Goal: Information Seeking & Learning: Check status

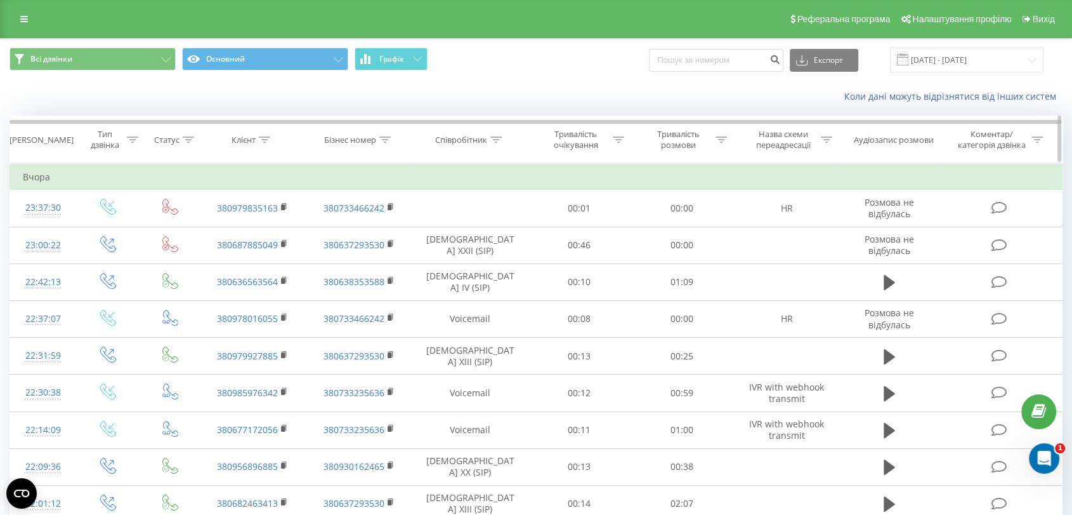
click at [390, 138] on icon at bounding box center [384, 139] width 11 height 6
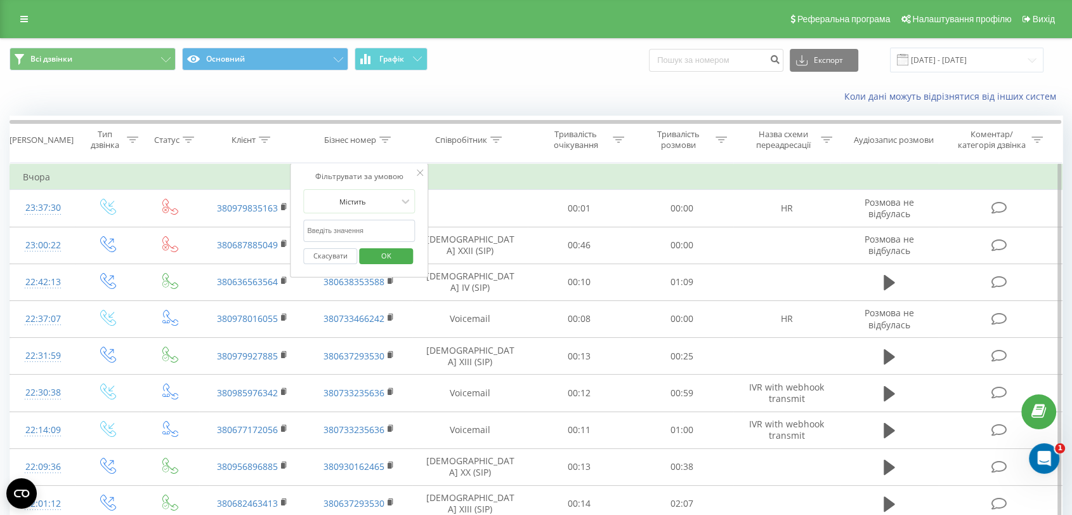
drag, startPoint x: 372, startPoint y: 228, endPoint x: 376, endPoint y: 240, distance: 12.5
click at [372, 228] on input "text" at bounding box center [359, 231] width 112 height 22
paste input "justschoolme_f22_1_k_marynych"
type input "justschoolme_f22_1_k_marynych"
click at [395, 258] on span "OK" at bounding box center [387, 256] width 36 height 20
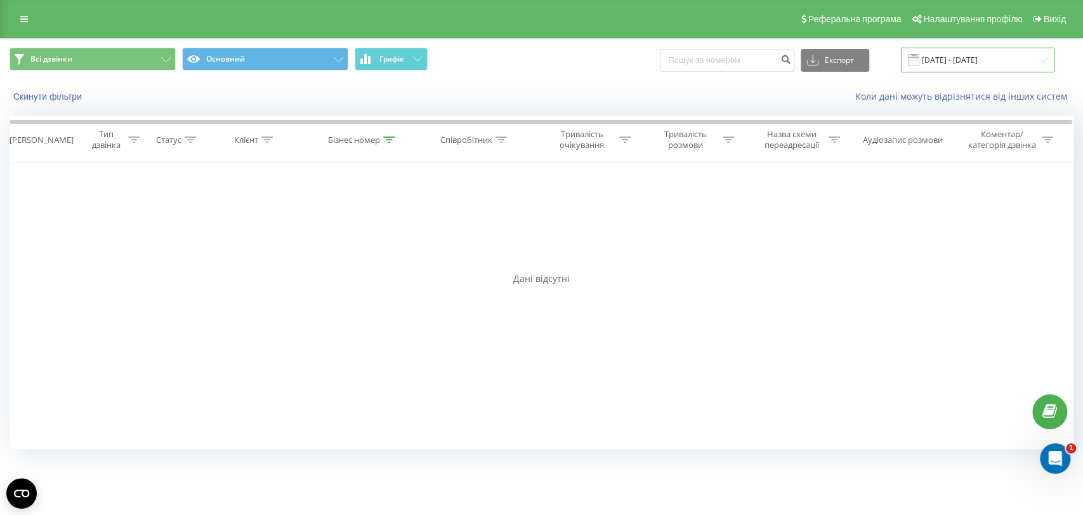
click at [966, 64] on input "[DATE] - [DATE]" at bounding box center [978, 60] width 154 height 25
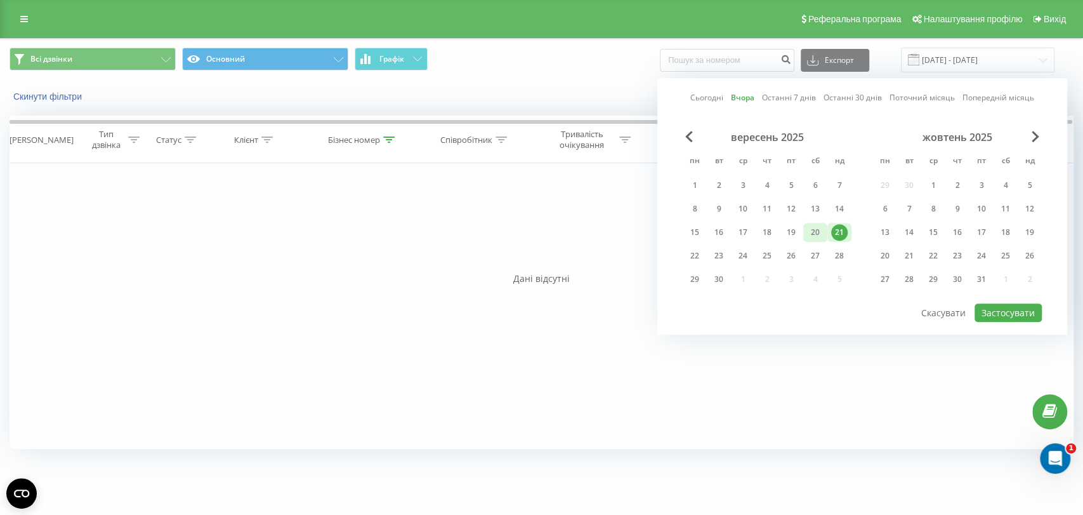
click at [802, 234] on div "15 16 17 18 19 20 21" at bounding box center [767, 232] width 169 height 19
click at [813, 228] on div "20" at bounding box center [815, 232] width 16 height 16
click at [999, 306] on button "Застосувати" at bounding box center [1008, 312] width 67 height 18
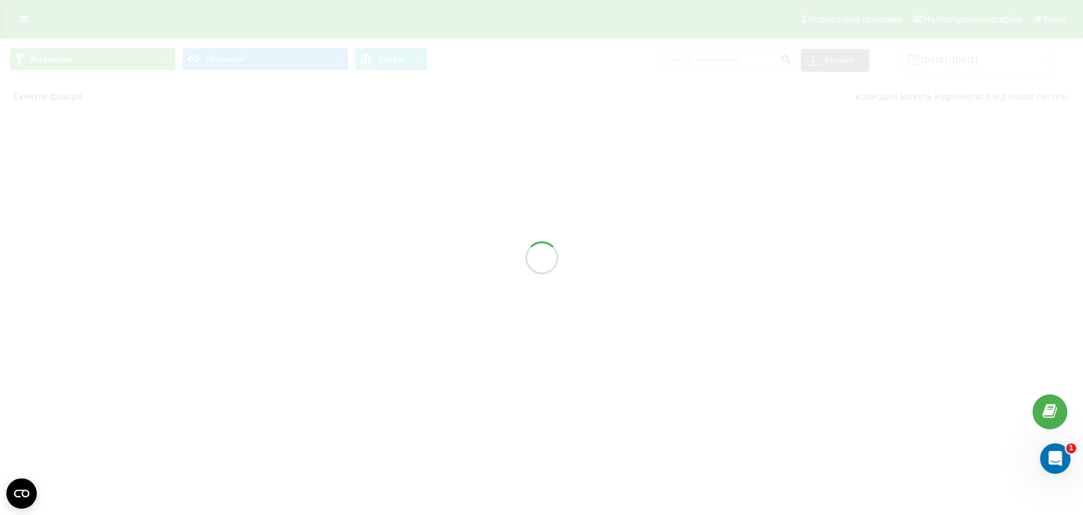
type input "[DATE] - [DATE]"
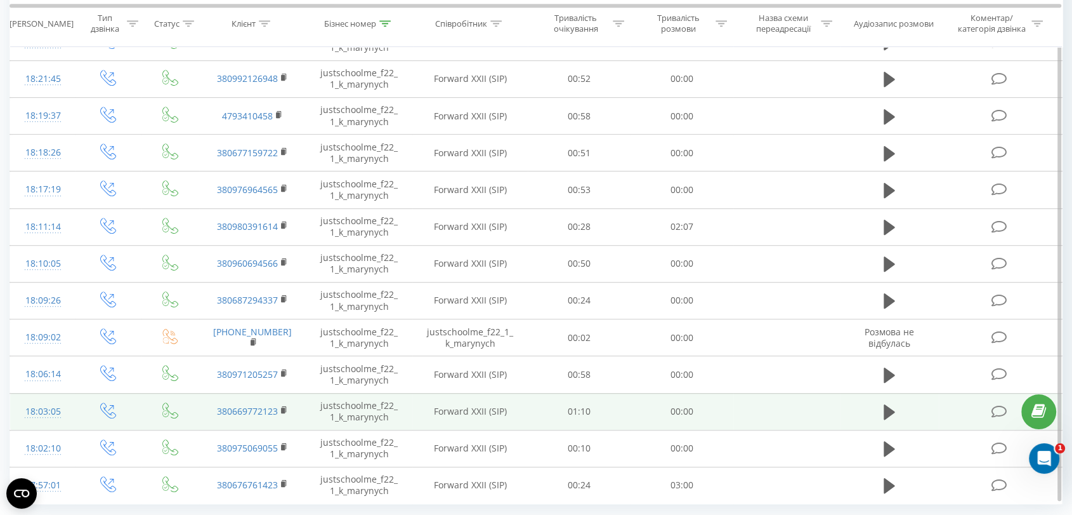
scroll to position [644, 0]
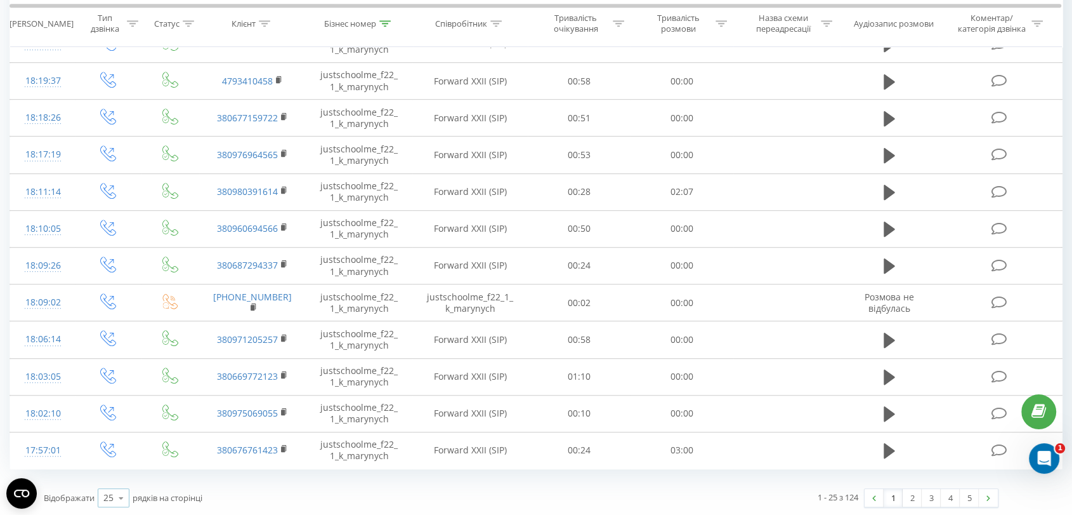
click at [122, 489] on icon at bounding box center [121, 497] width 19 height 25
click at [120, 423] on div "10" at bounding box center [113, 424] width 30 height 18
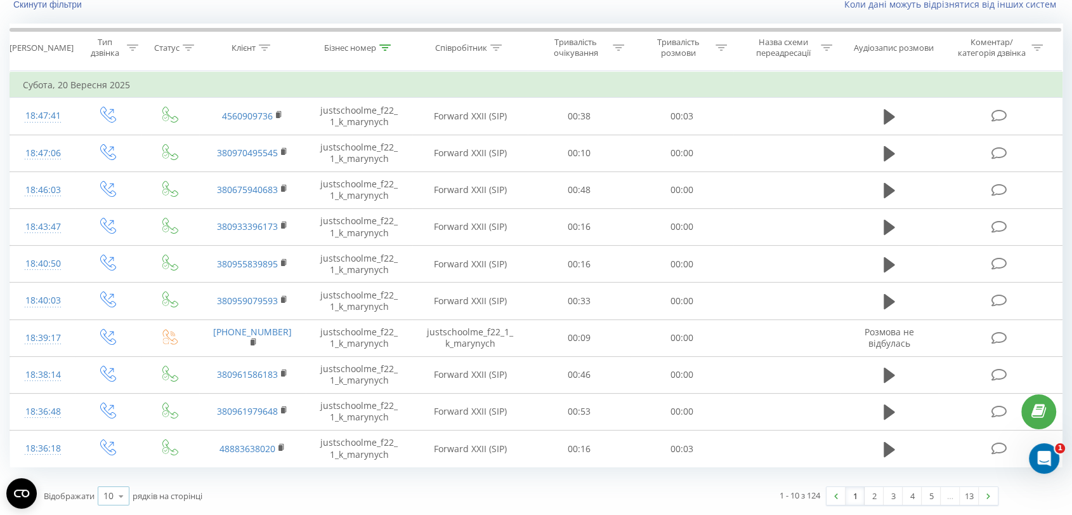
scroll to position [91, 0]
click at [965, 494] on link "13" at bounding box center [969, 496] width 19 height 18
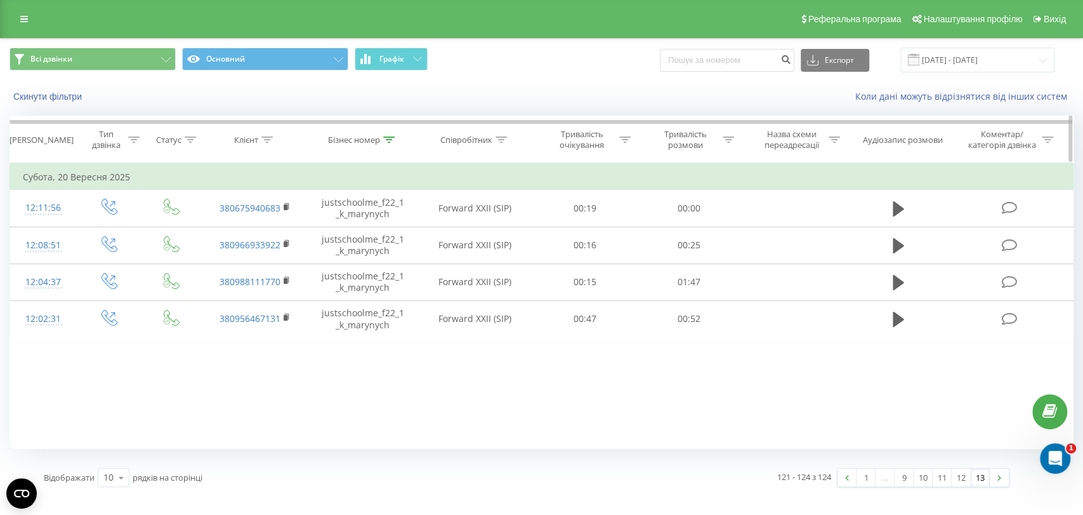
click at [386, 138] on icon at bounding box center [388, 139] width 11 height 6
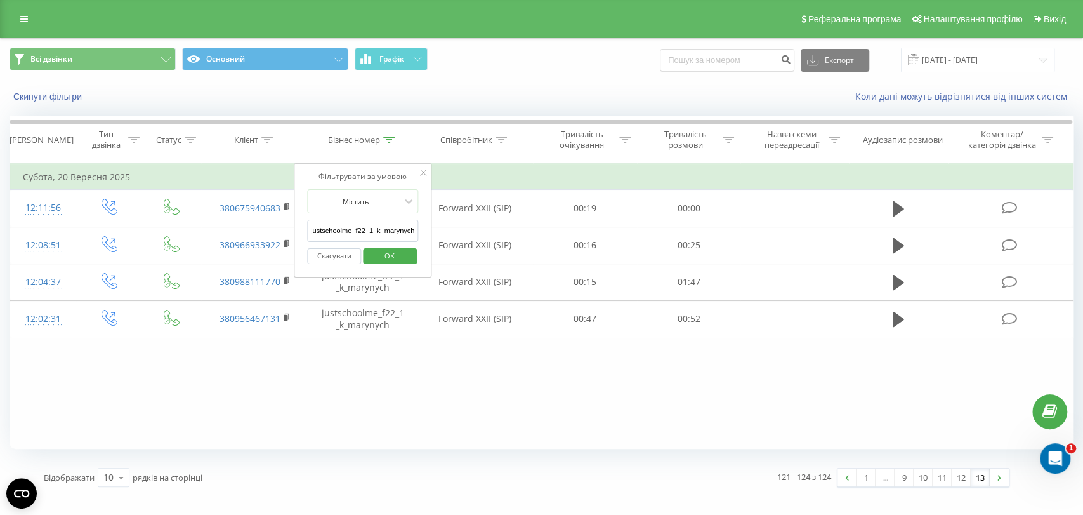
click at [360, 235] on input "justschoolme_f22_1_k_marynych" at bounding box center [363, 231] width 112 height 22
paste input "3_a_rybachok"
type input "justschoolme_f22_3_a_rybachok"
click at [395, 249] on span "OK" at bounding box center [390, 256] width 36 height 20
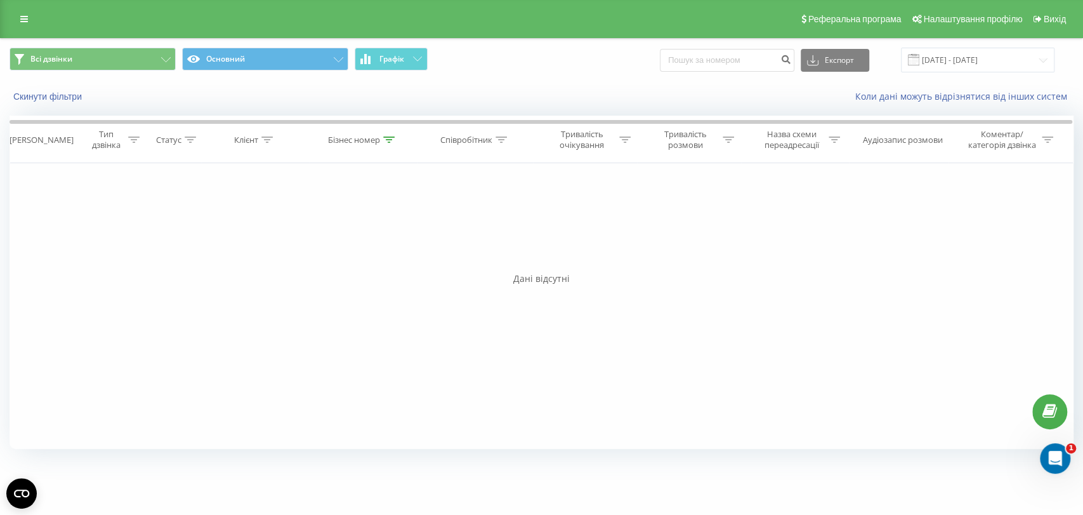
click at [919, 58] on span at bounding box center [913, 59] width 11 height 11
click at [992, 62] on input "[DATE] - [DATE]" at bounding box center [978, 60] width 154 height 25
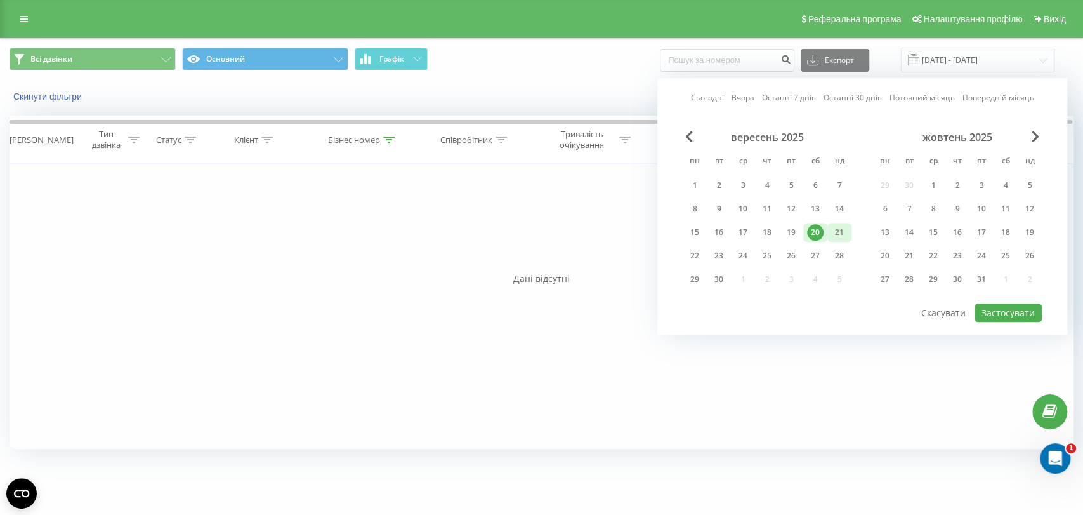
click at [839, 228] on div "21" at bounding box center [839, 232] width 16 height 16
click at [1001, 308] on button "Застосувати" at bounding box center [1008, 312] width 67 height 18
type input "[DATE] - [DATE]"
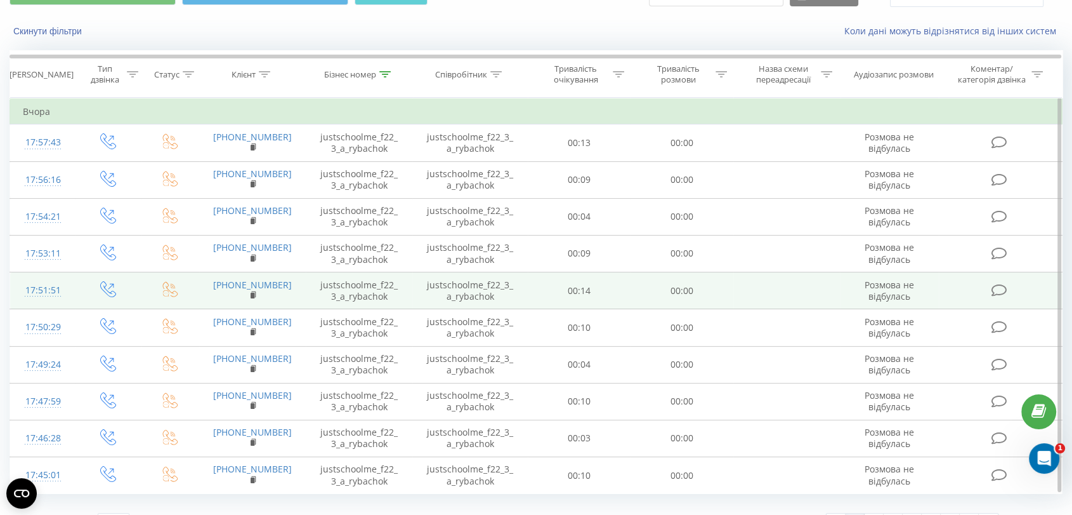
scroll to position [91, 0]
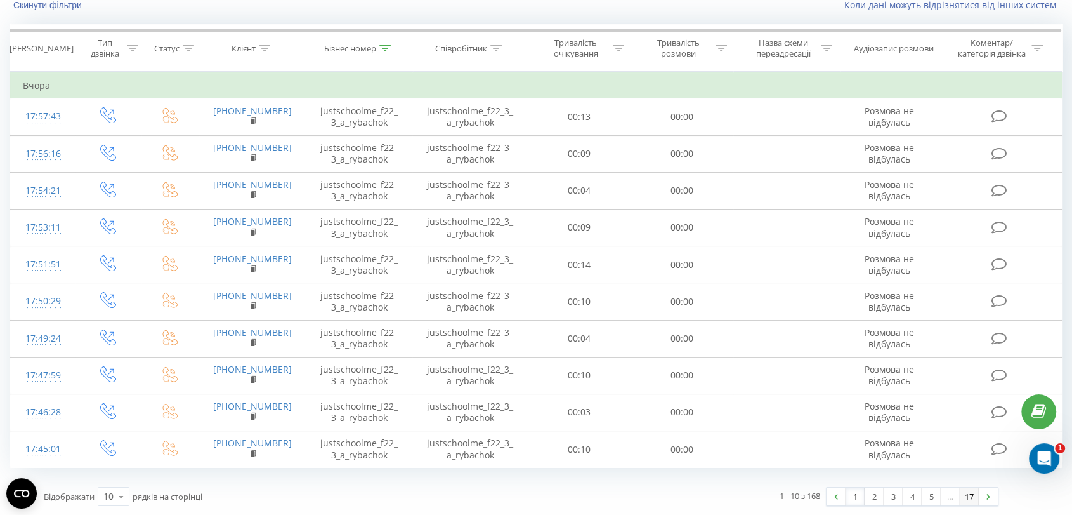
click at [965, 496] on link "17" at bounding box center [969, 496] width 19 height 18
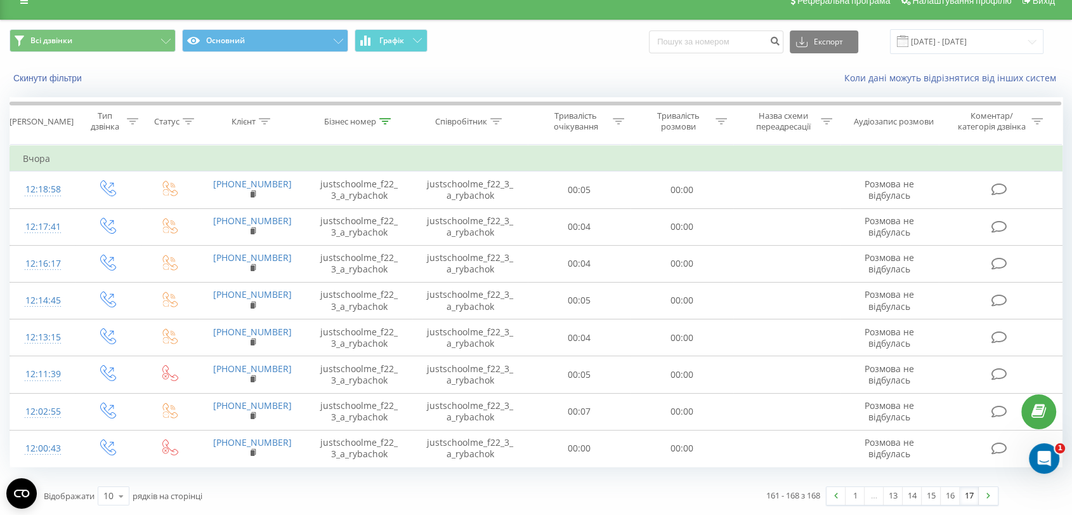
scroll to position [17, 0]
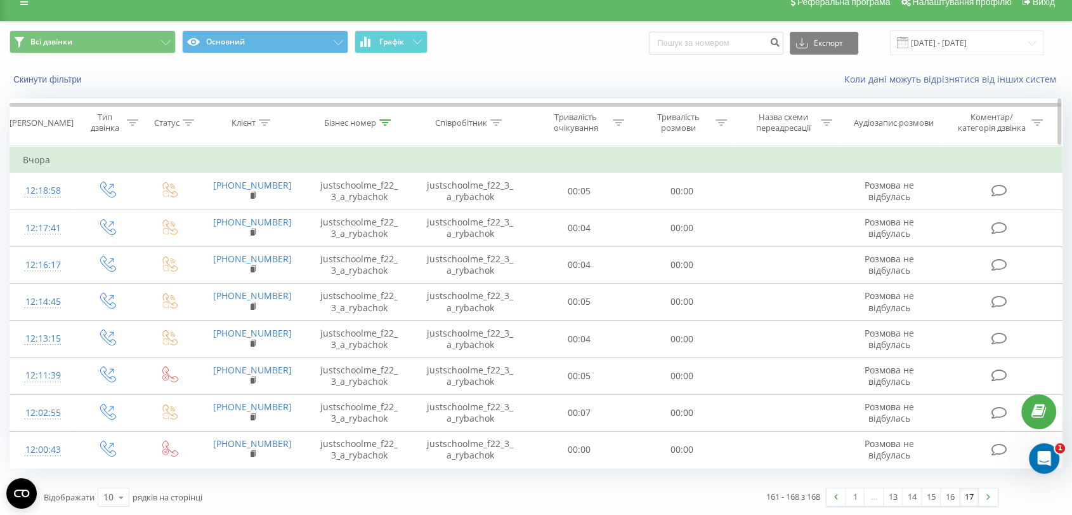
click at [383, 120] on icon at bounding box center [384, 122] width 11 height 6
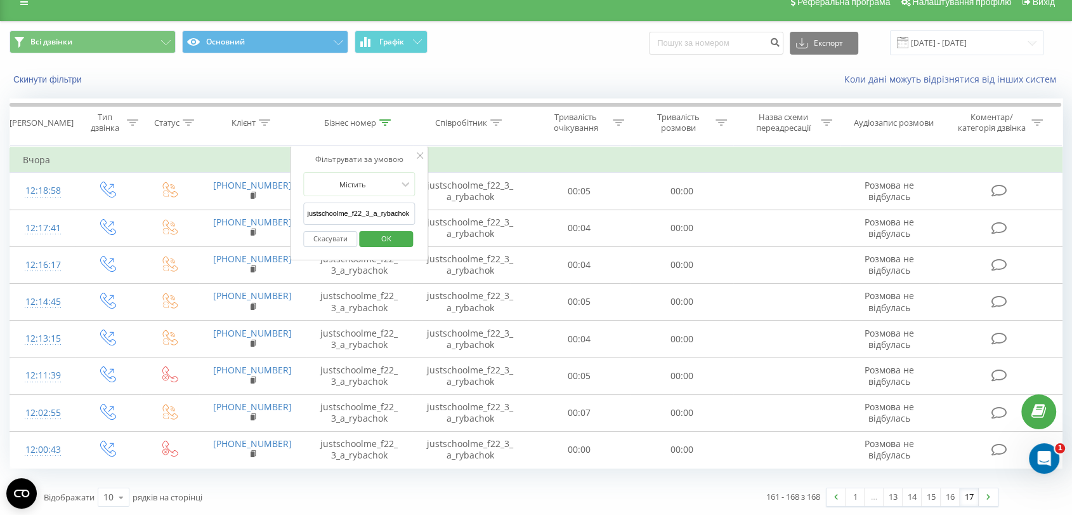
click at [383, 204] on input "justschoolme_f22_3_a_rybachok" at bounding box center [359, 213] width 112 height 22
paste input "9_3_a_bilostotska"
type input "justschoolme_f9_3_a_bilostotska"
click at [393, 242] on span "OK" at bounding box center [387, 238] width 36 height 20
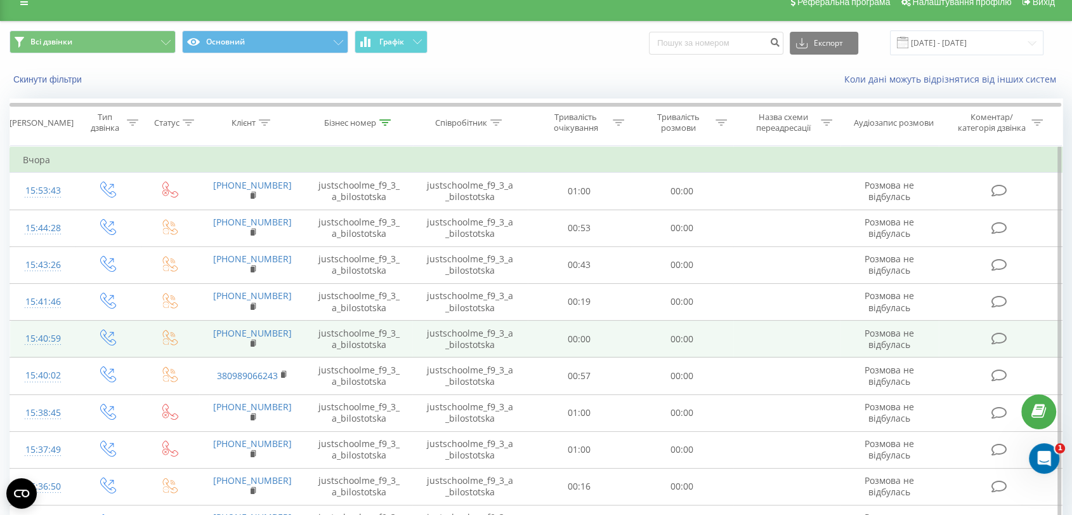
scroll to position [91, 0]
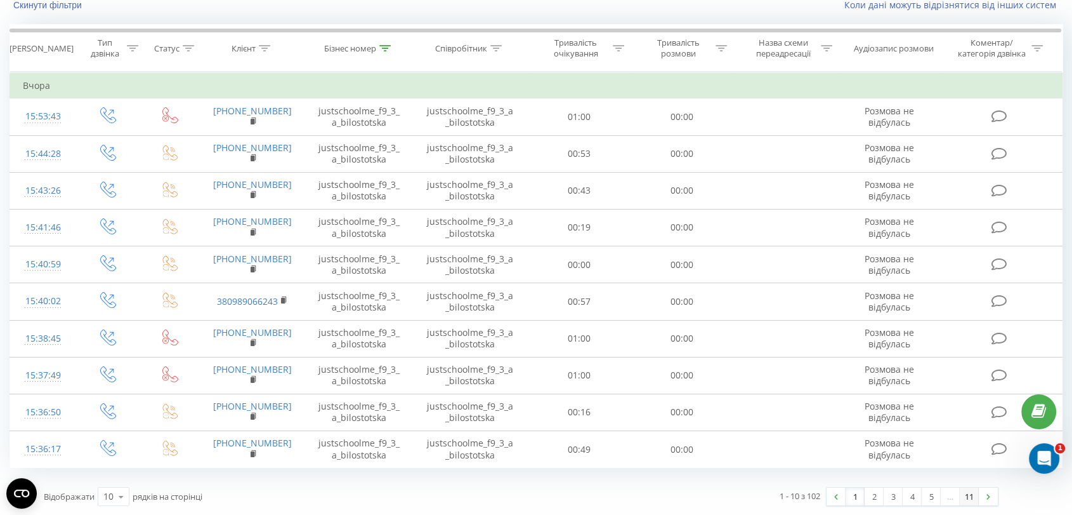
click at [975, 497] on link "11" at bounding box center [969, 496] width 19 height 18
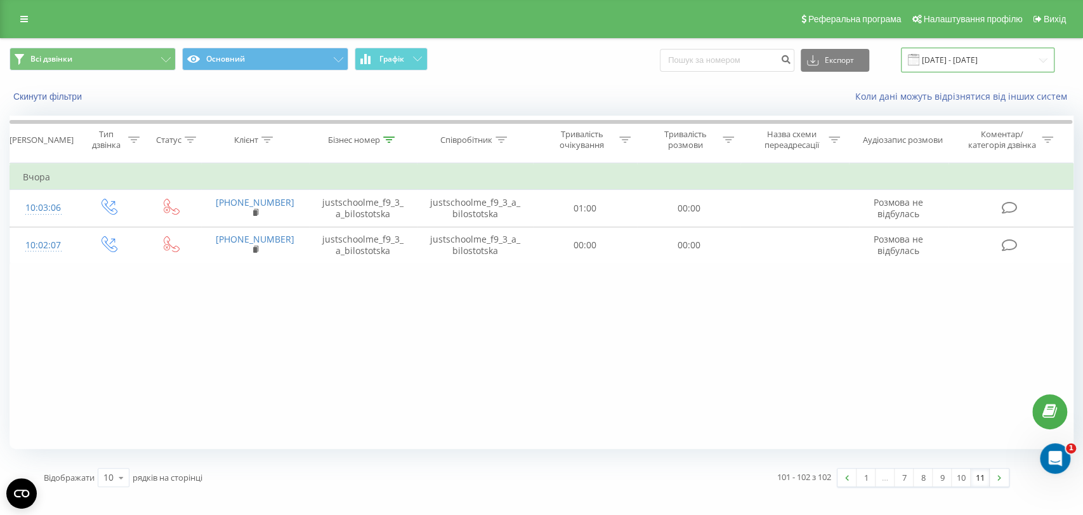
drag, startPoint x: 996, startPoint y: 65, endPoint x: 986, endPoint y: 70, distance: 10.5
click at [996, 65] on input "[DATE] - [DATE]" at bounding box center [978, 60] width 154 height 25
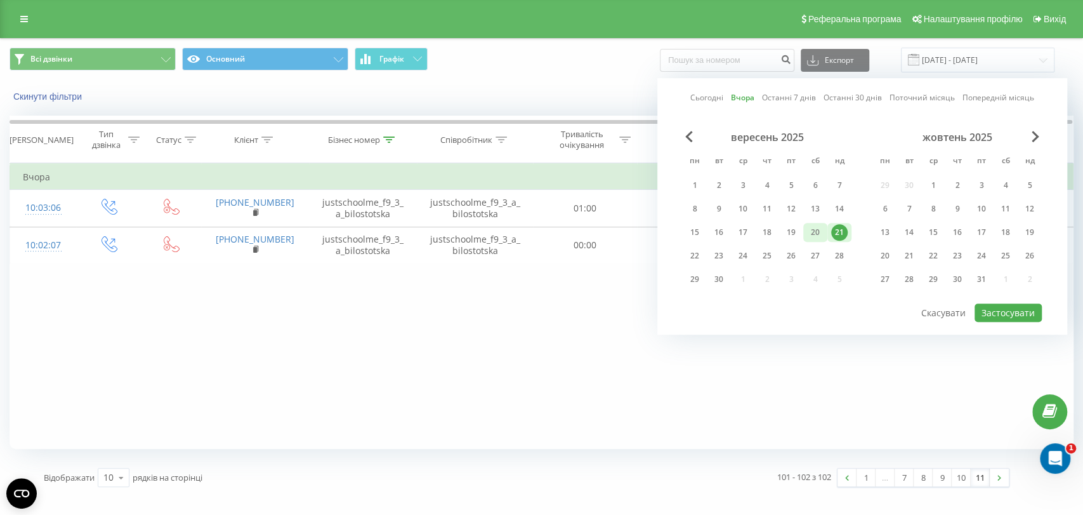
click at [812, 230] on div "20" at bounding box center [815, 232] width 16 height 16
click at [1020, 309] on button "Застосувати" at bounding box center [1008, 312] width 67 height 18
type input "[DATE] - [DATE]"
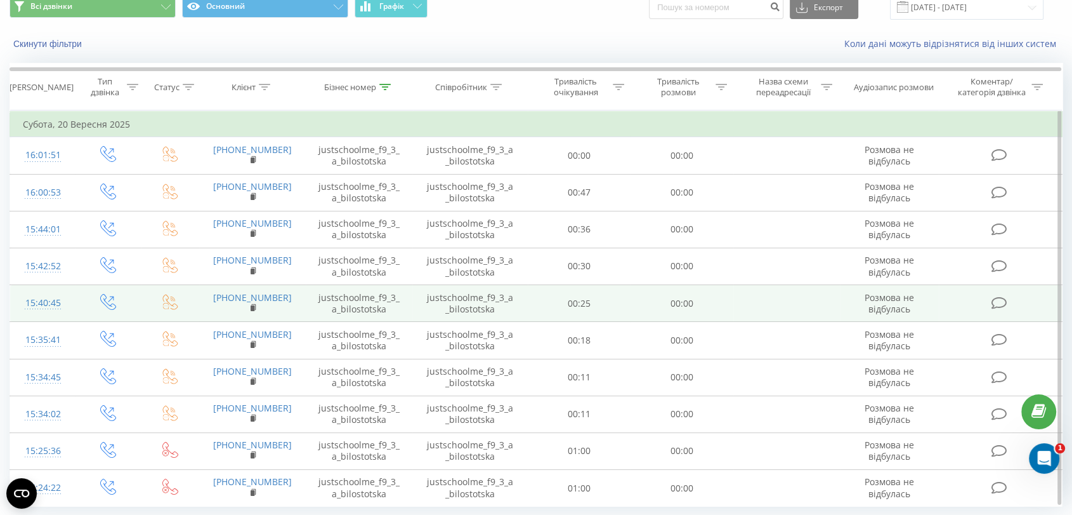
scroll to position [91, 0]
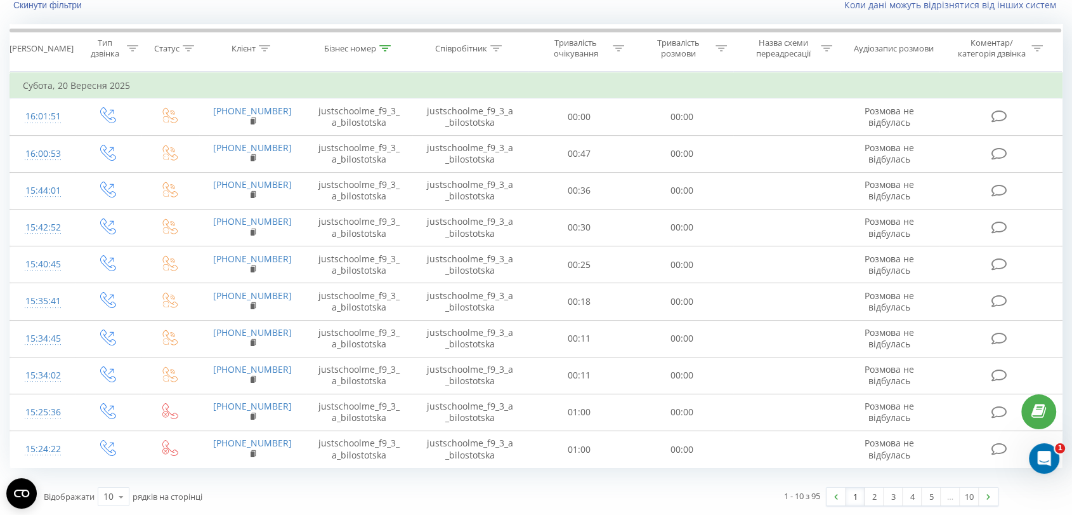
drag, startPoint x: 973, startPoint y: 497, endPoint x: 956, endPoint y: 476, distance: 27.1
click at [973, 497] on link "10" at bounding box center [969, 496] width 19 height 18
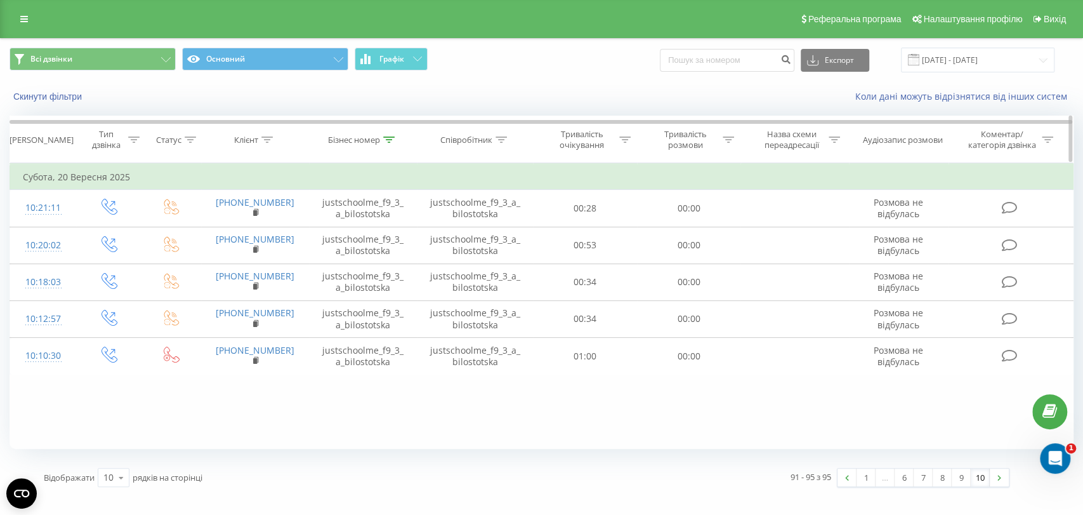
click at [390, 139] on icon at bounding box center [388, 139] width 11 height 6
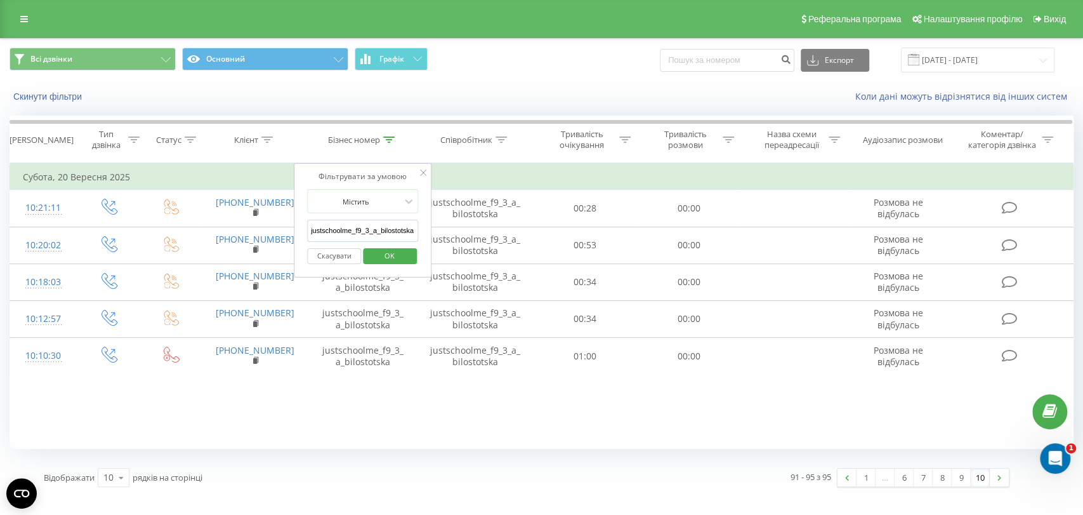
click at [390, 225] on input "justschoolme_f9_3_a_bilostotska" at bounding box center [363, 231] width 112 height 22
paste input "7_3_o_koval"
click at [393, 239] on input "justschoolme_f7_3_o_koval" at bounding box center [363, 231] width 112 height 22
type input "justschoolme_f7_3_o_koval"
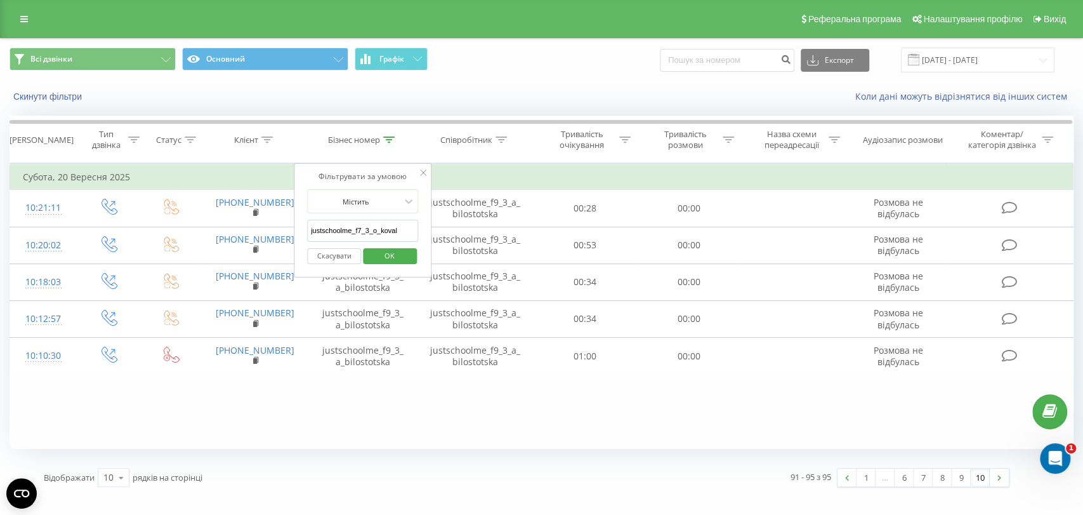
click at [396, 246] on span "OK" at bounding box center [390, 256] width 36 height 20
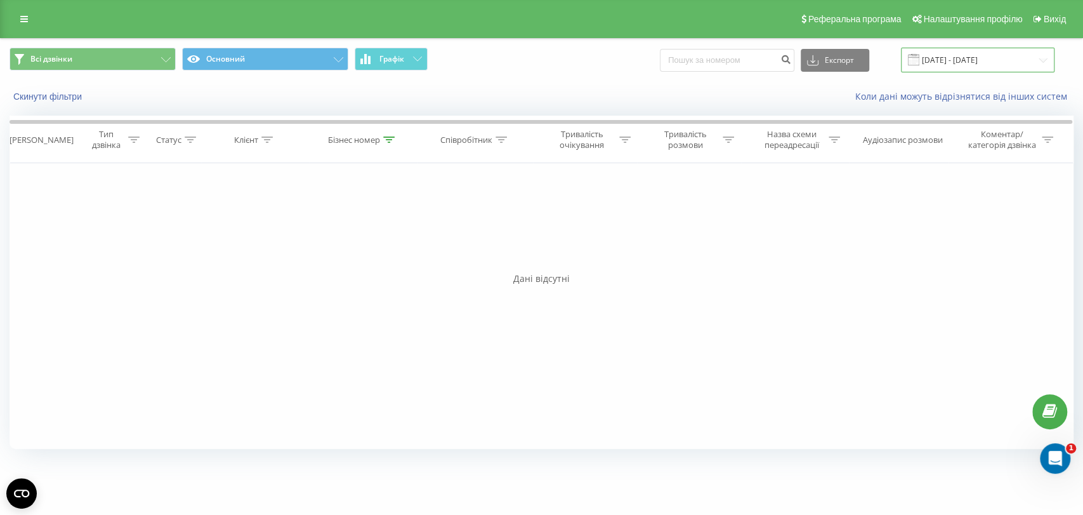
click at [971, 56] on input "[DATE] - [DATE]" at bounding box center [978, 60] width 154 height 25
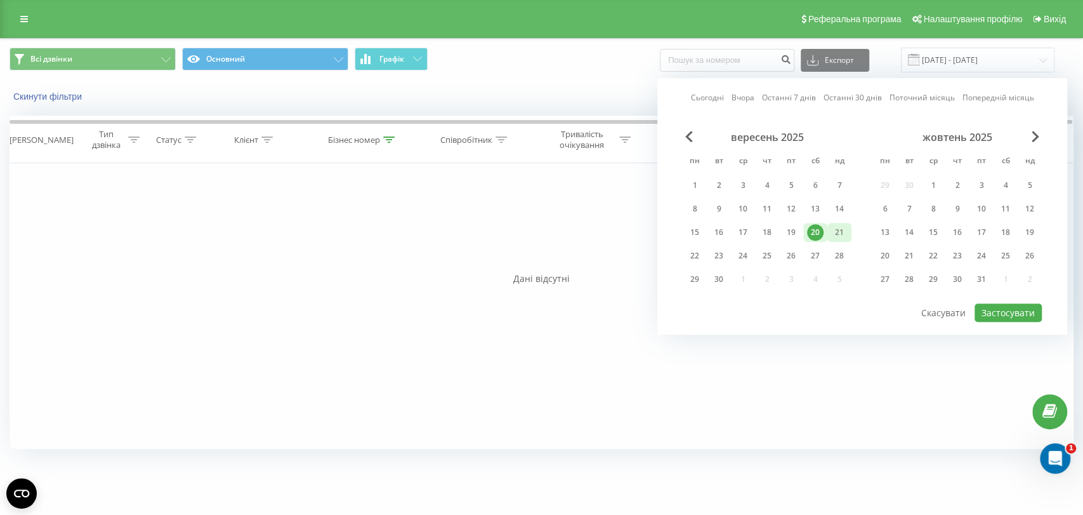
click at [833, 224] on div "21" at bounding box center [839, 232] width 16 height 16
click at [1011, 310] on button "Застосувати" at bounding box center [1008, 312] width 67 height 18
type input "[DATE] - [DATE]"
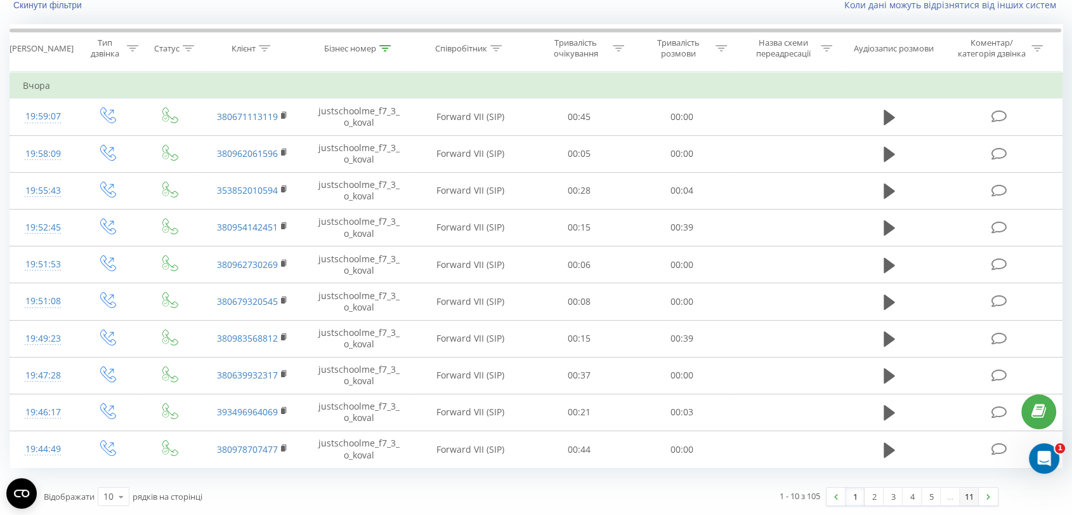
click at [975, 495] on link "11" at bounding box center [969, 496] width 19 height 18
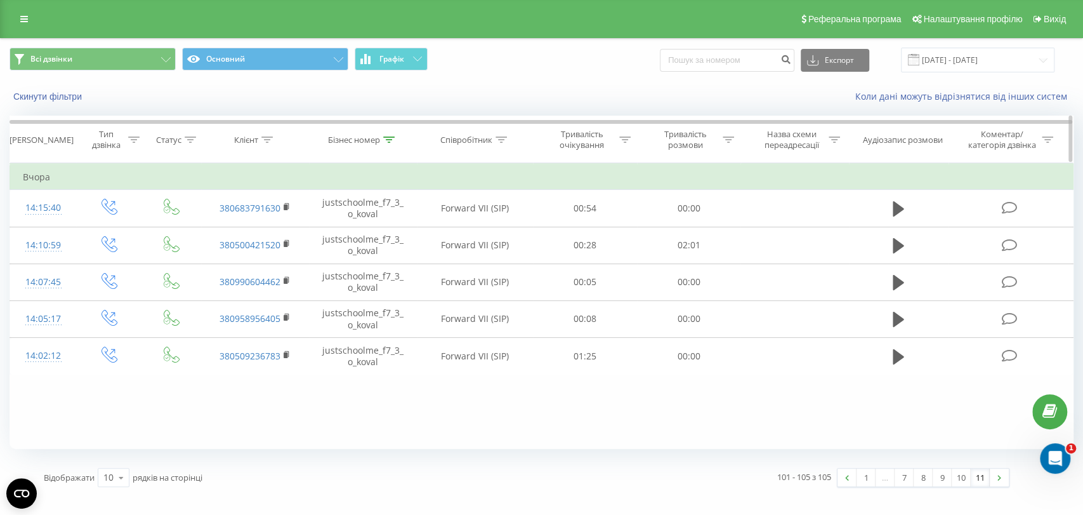
click at [384, 148] on th "Бізнес номер" at bounding box center [363, 139] width 108 height 47
click at [388, 131] on th "Бізнес номер" at bounding box center [363, 139] width 108 height 47
click at [390, 143] on div at bounding box center [388, 140] width 11 height 11
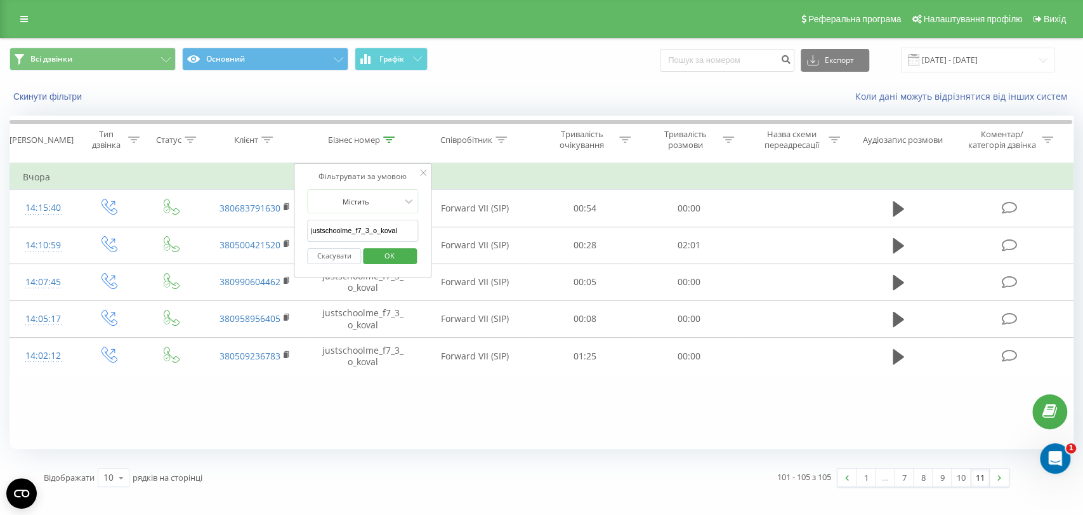
click at [395, 235] on input "justschoolme_f7_3_o_koval" at bounding box center [363, 231] width 112 height 22
paste input "19_2_a_terekhov"
type input "justschoolme_f19_2_a_terekhov"
click at [398, 252] on span "OK" at bounding box center [390, 256] width 36 height 20
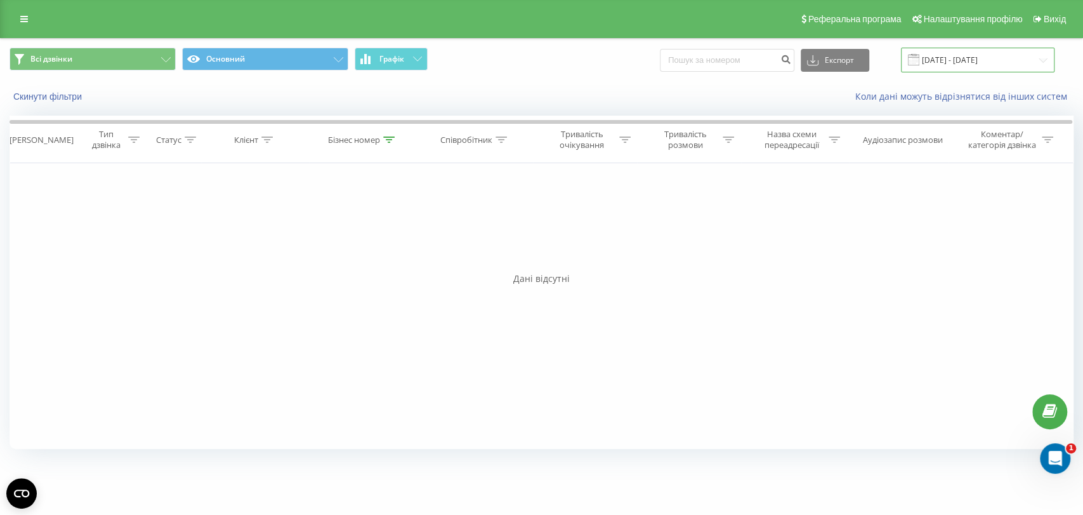
drag, startPoint x: 994, startPoint y: 54, endPoint x: 989, endPoint y: 68, distance: 15.1
click at [994, 54] on input "[DATE] - [DATE]" at bounding box center [978, 60] width 154 height 25
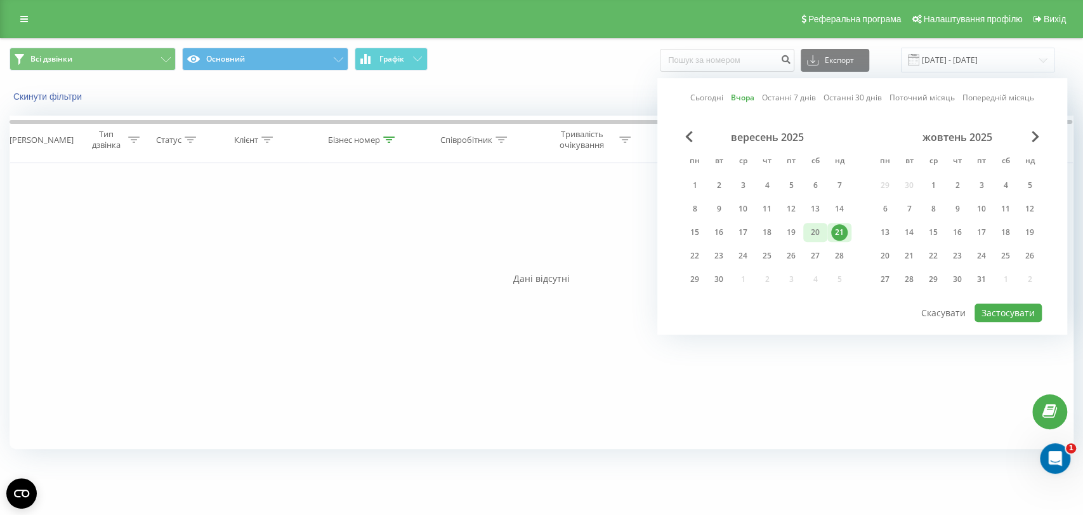
click at [824, 227] on div "20" at bounding box center [815, 232] width 24 height 19
click at [995, 303] on button "Застосувати" at bounding box center [1008, 312] width 67 height 18
type input "[DATE] - [DATE]"
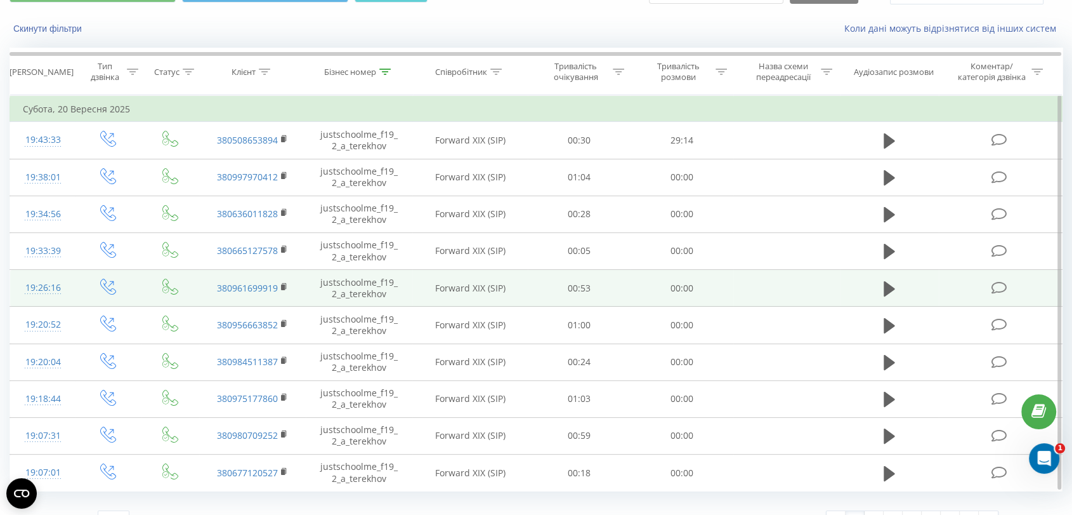
scroll to position [91, 0]
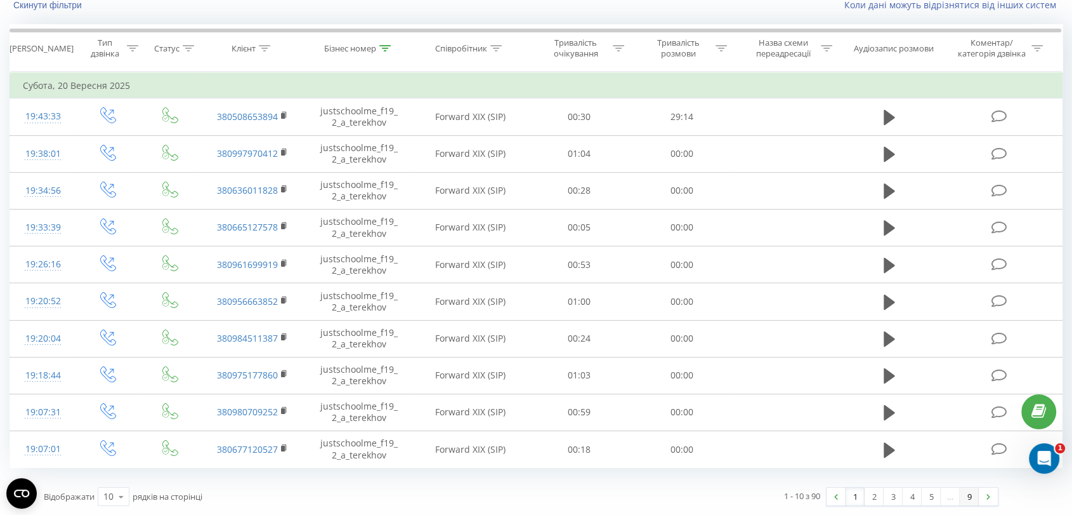
click at [965, 496] on link "9" at bounding box center [969, 496] width 19 height 18
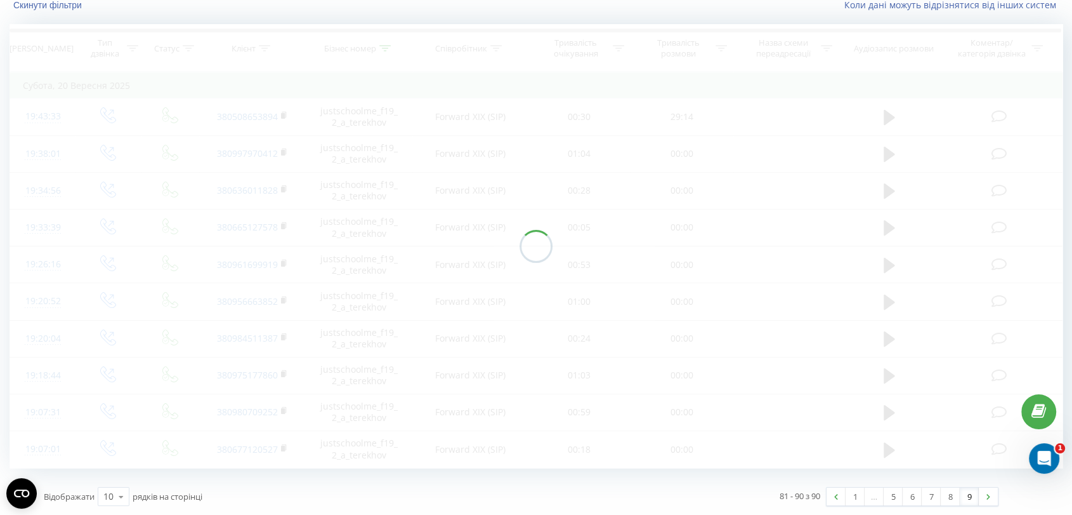
scroll to position [84, 0]
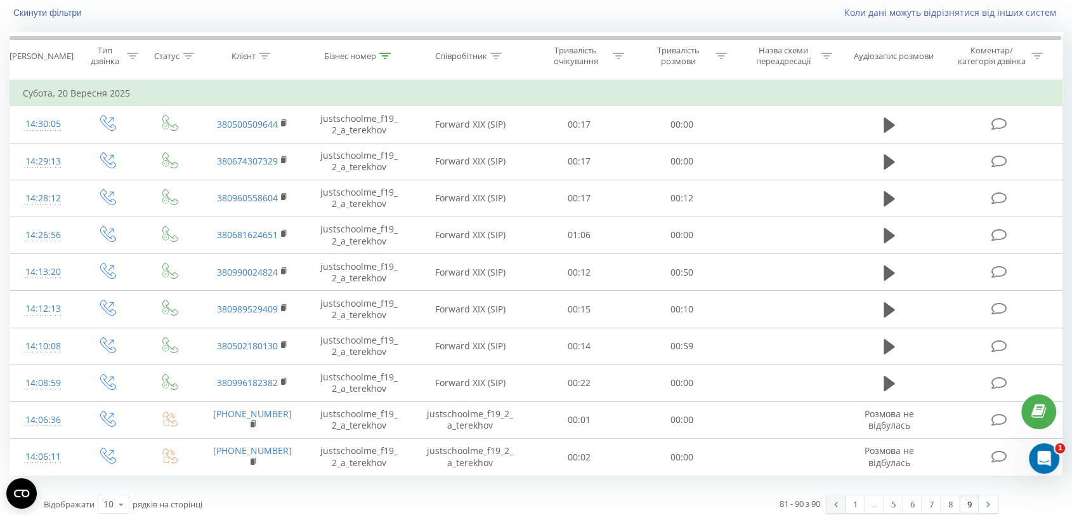
click at [843, 500] on link at bounding box center [836, 504] width 19 height 18
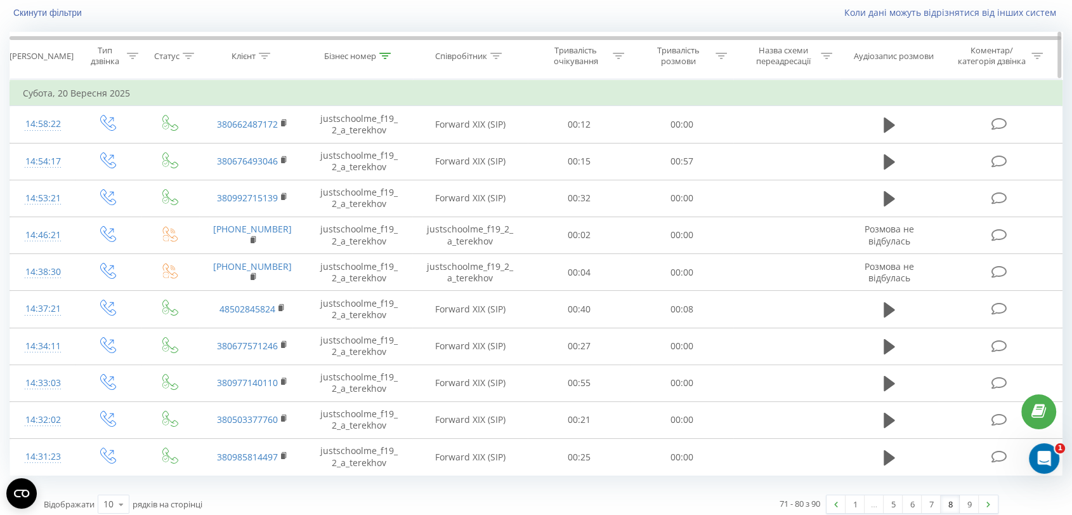
click at [388, 56] on icon at bounding box center [384, 56] width 11 height 6
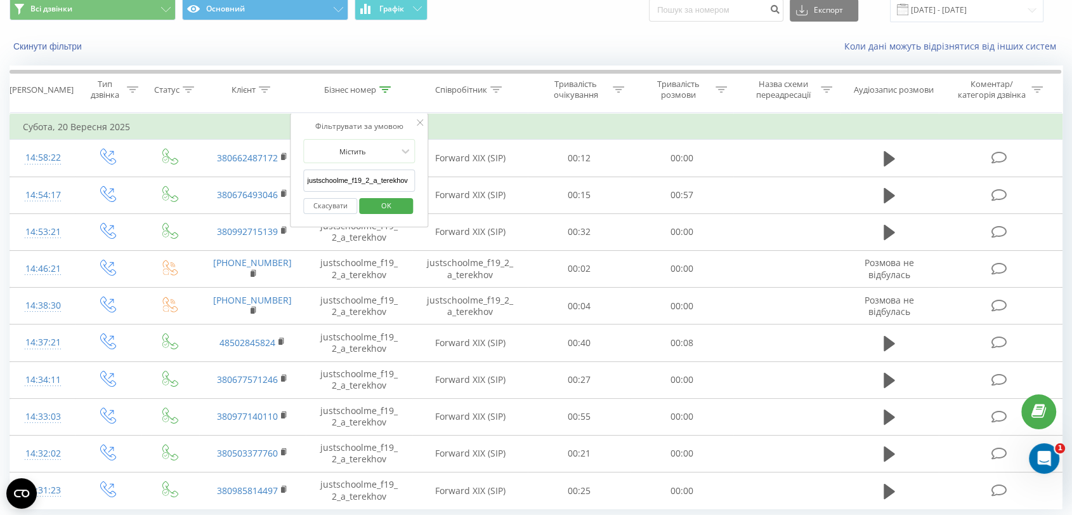
scroll to position [91, 0]
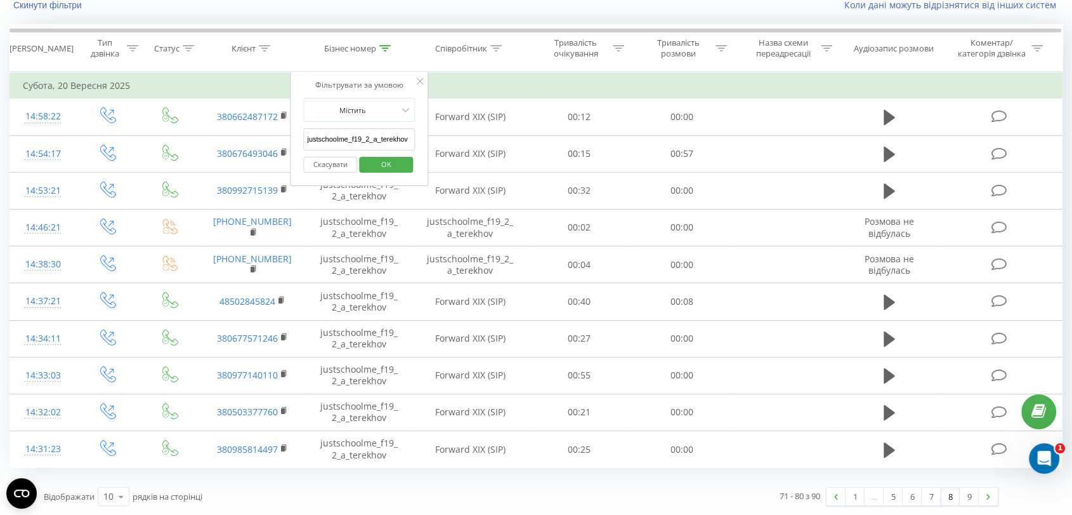
click at [852, 506] on div "71 - 80 з 90 1 … 5 6 7 8 9" at bounding box center [765, 496] width 487 height 37
click at [855, 498] on link "1" at bounding box center [855, 496] width 19 height 18
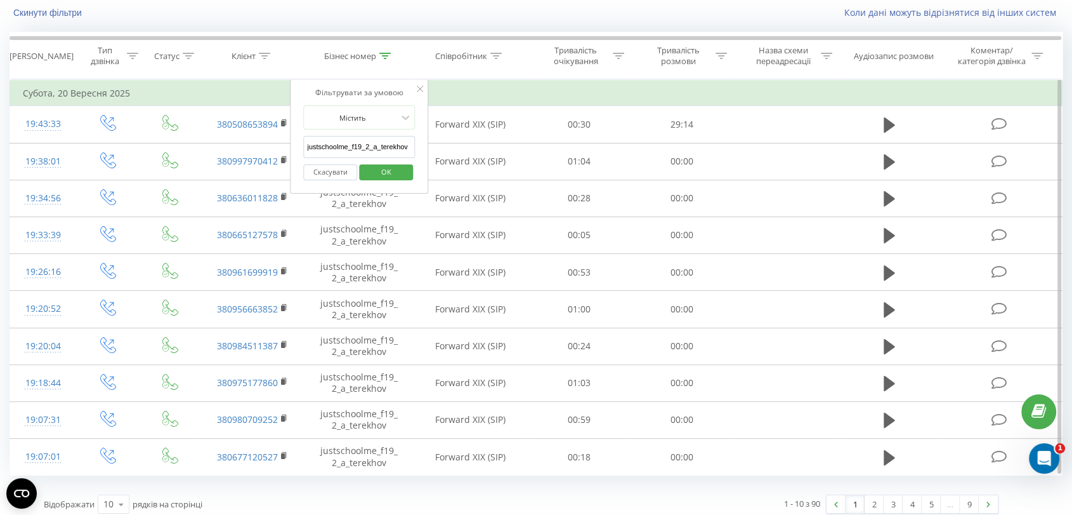
click at [374, 174] on span "OK" at bounding box center [387, 172] width 36 height 20
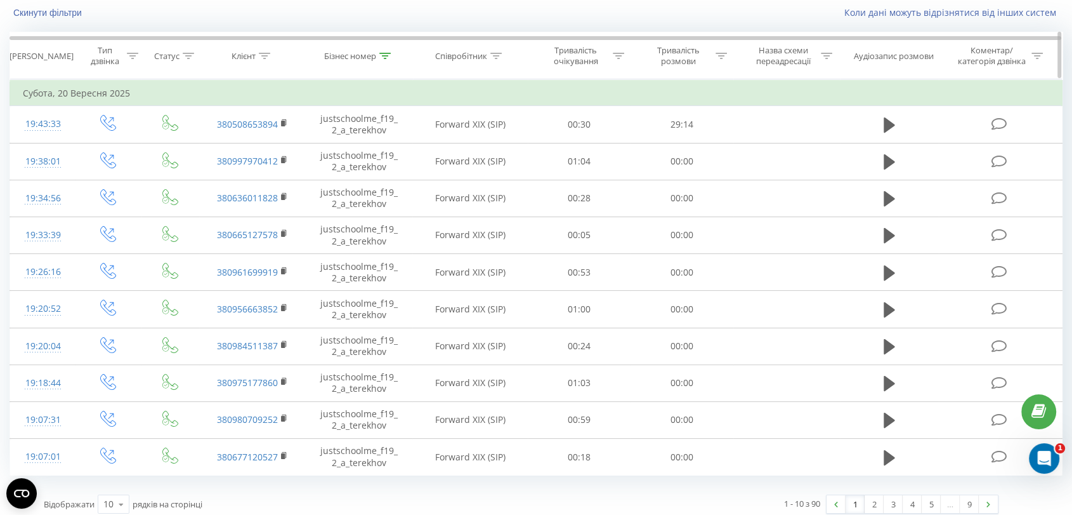
click at [380, 65] on th "Бізнес номер" at bounding box center [359, 55] width 107 height 47
click at [381, 55] on icon at bounding box center [384, 56] width 11 height 6
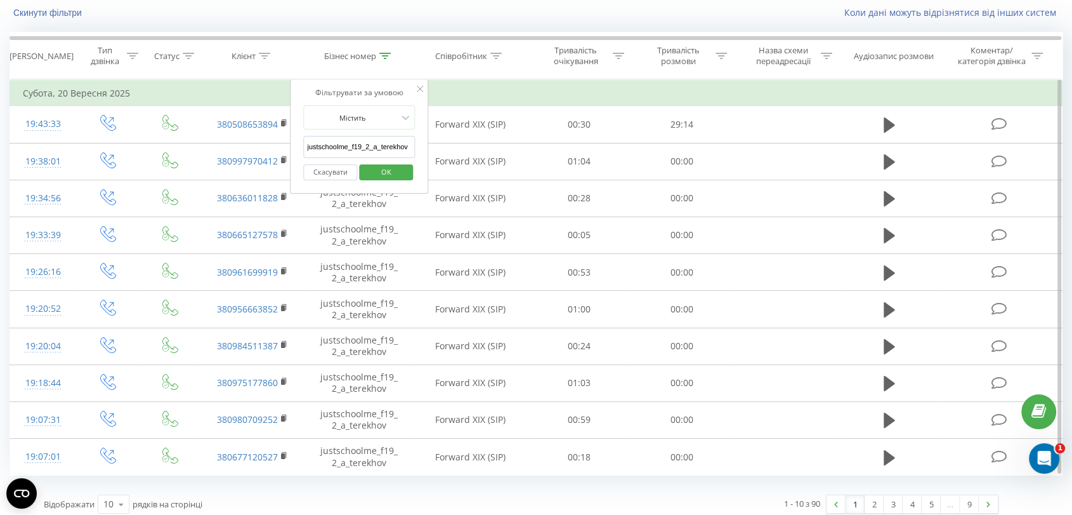
click at [385, 150] on input "justschoolme_f19_2_a_terekhov" at bounding box center [359, 147] width 112 height 22
paste input "24_2_v_lisova"
type input "justschoolme_f24_2_v_lisova"
click at [388, 166] on span "OK" at bounding box center [387, 172] width 36 height 20
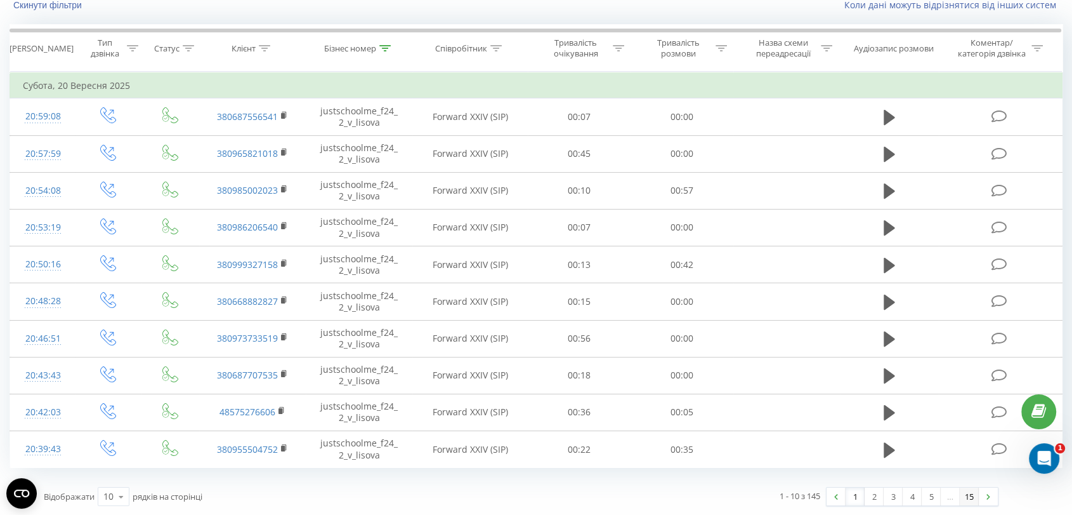
click at [970, 499] on link "15" at bounding box center [969, 496] width 19 height 18
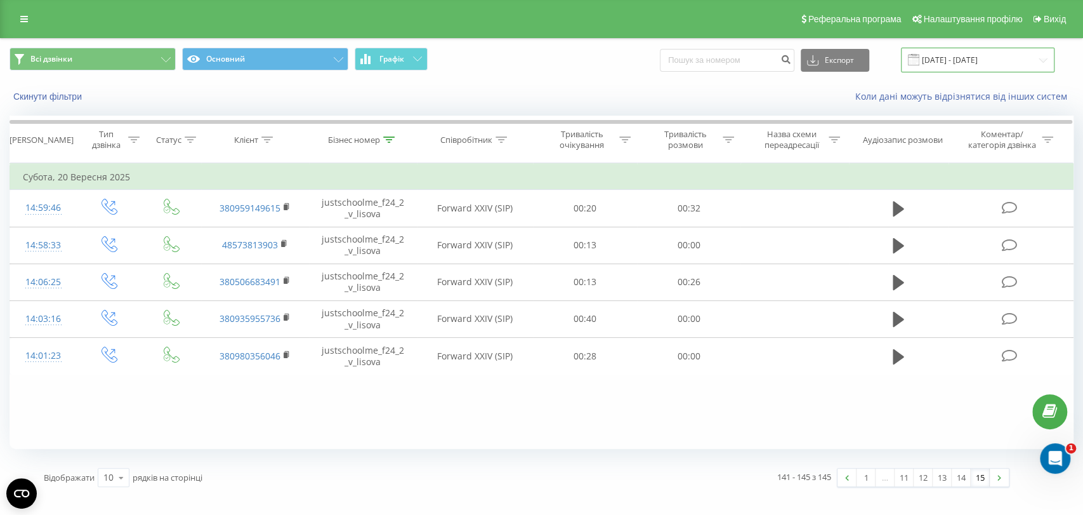
click at [937, 57] on input "[DATE] - [DATE]" at bounding box center [978, 60] width 154 height 25
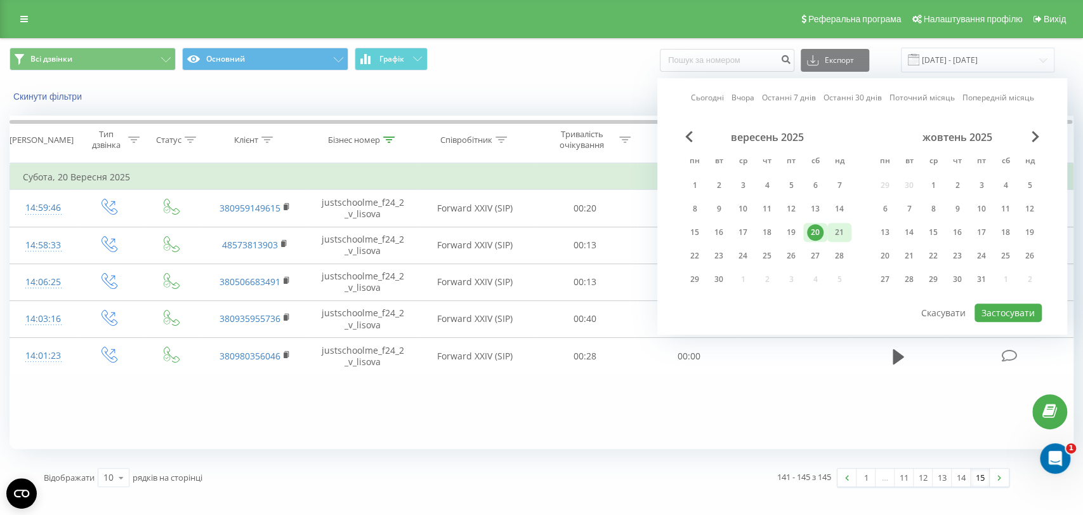
click at [842, 229] on div "21" at bounding box center [839, 232] width 16 height 16
click at [1008, 304] on button "Застосувати" at bounding box center [1008, 312] width 67 height 18
type input "[DATE] - [DATE]"
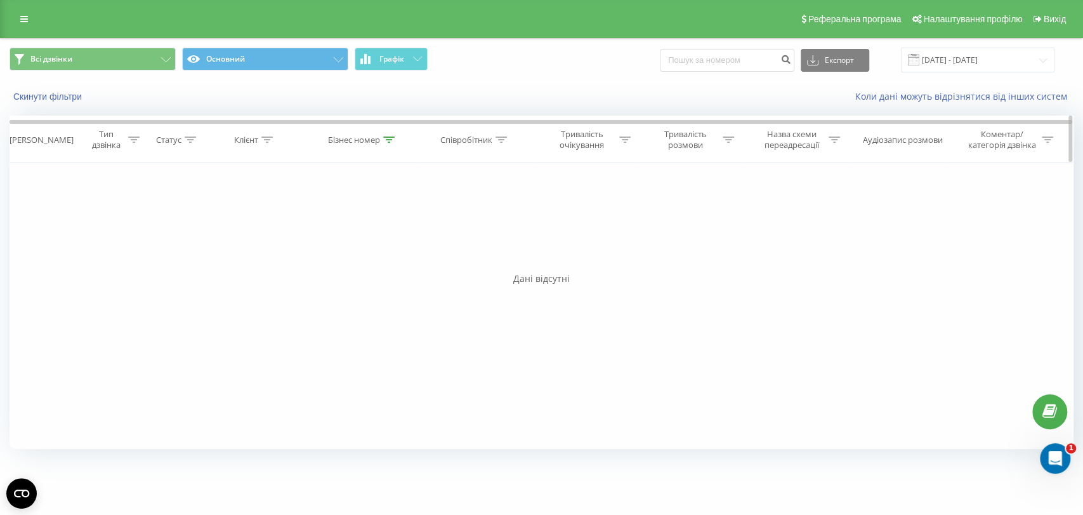
click at [383, 131] on th "Бізнес номер" at bounding box center [363, 139] width 108 height 47
click at [388, 138] on icon at bounding box center [388, 139] width 11 height 6
click at [400, 237] on input "justschoolme_f24_2_v_lisova" at bounding box center [363, 231] width 112 height 22
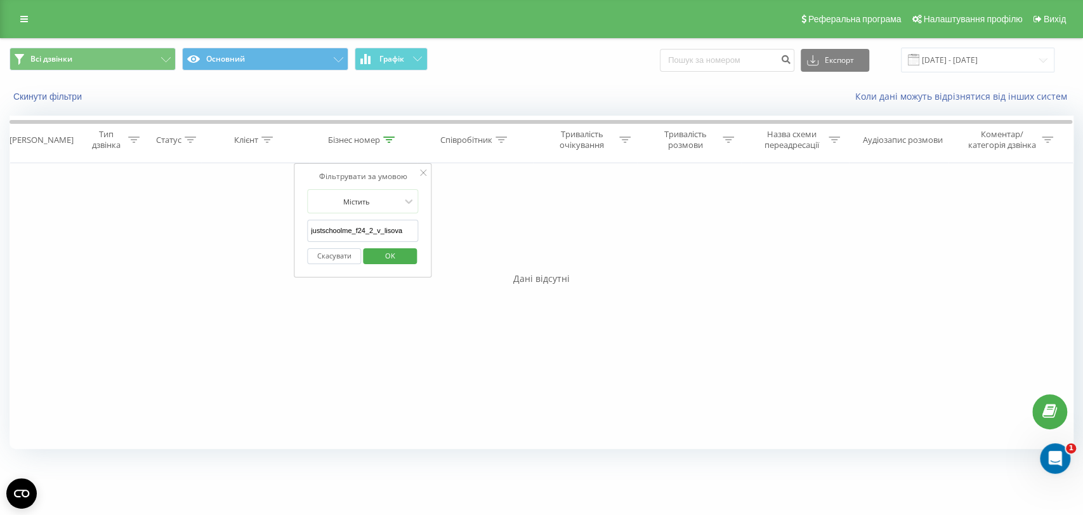
paste input "6_3_y_karahodin"
type input "justschoolme_f26_3_y_karahodina"
click at [406, 257] on span "OK" at bounding box center [390, 256] width 36 height 20
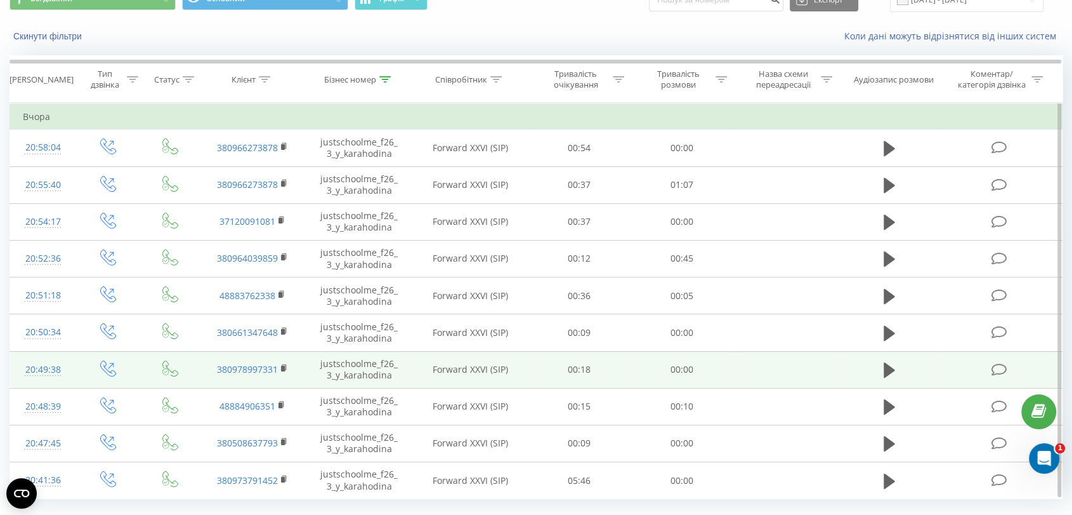
scroll to position [91, 0]
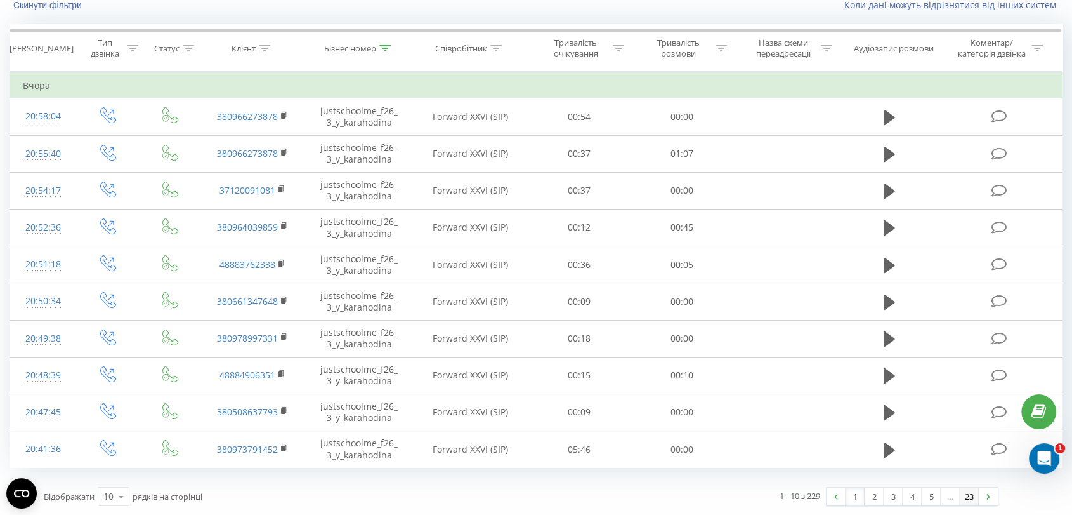
click at [975, 492] on link "23" at bounding box center [969, 496] width 19 height 18
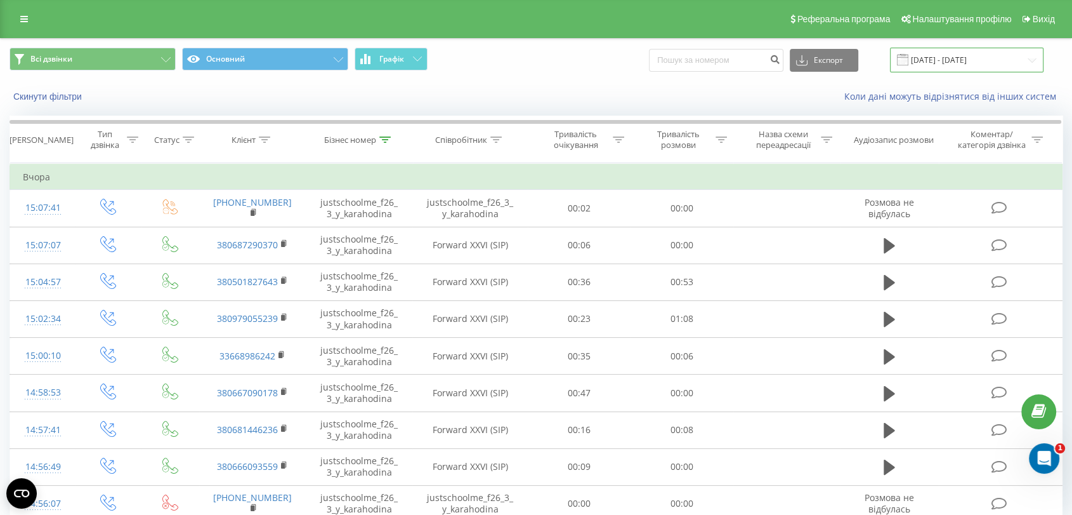
click at [962, 57] on input "[DATE] - [DATE]" at bounding box center [967, 60] width 154 height 25
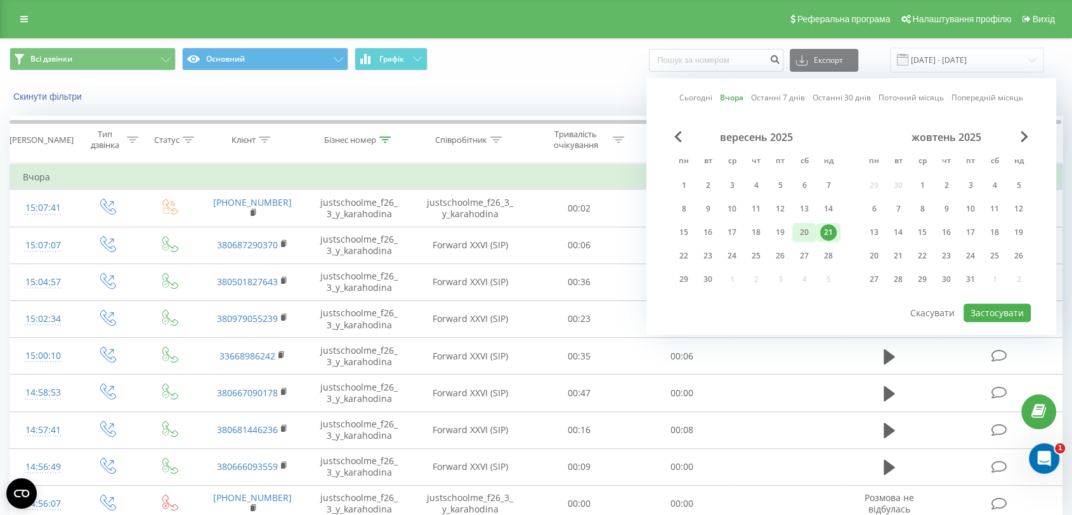
click at [805, 235] on div "20" at bounding box center [804, 232] width 16 height 16
drag, startPoint x: 975, startPoint y: 300, endPoint x: 980, endPoint y: 305, distance: 7.6
click at [975, 303] on button "Застосувати" at bounding box center [997, 312] width 67 height 18
type input "[DATE] - [DATE]"
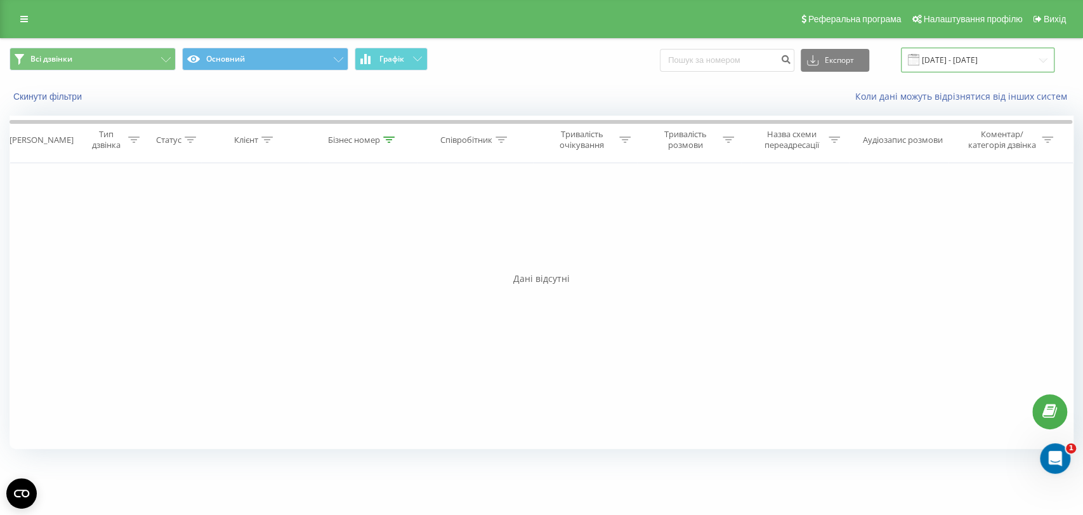
drag, startPoint x: 932, startPoint y: 56, endPoint x: 929, endPoint y: 65, distance: 9.4
click at [933, 56] on input "[DATE] - [DATE]" at bounding box center [978, 60] width 154 height 25
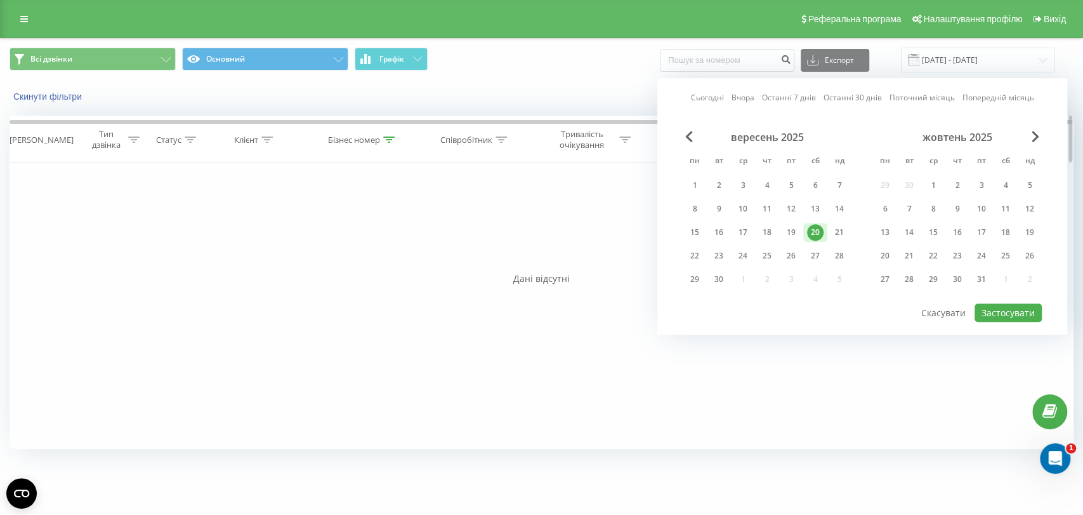
click at [381, 143] on div "Бізнес номер" at bounding box center [361, 140] width 67 height 11
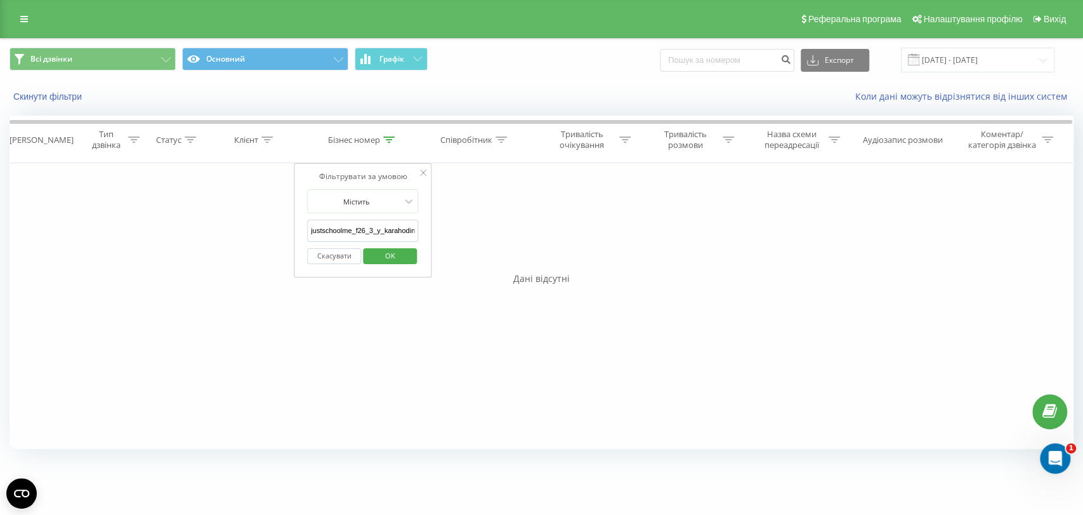
click at [400, 230] on input "justschoolme_f26_3_y_karahodina" at bounding box center [363, 231] width 112 height 22
paste input "5_2_v_henkinov"
type input "justschoolme_f25_2_v_henkinova"
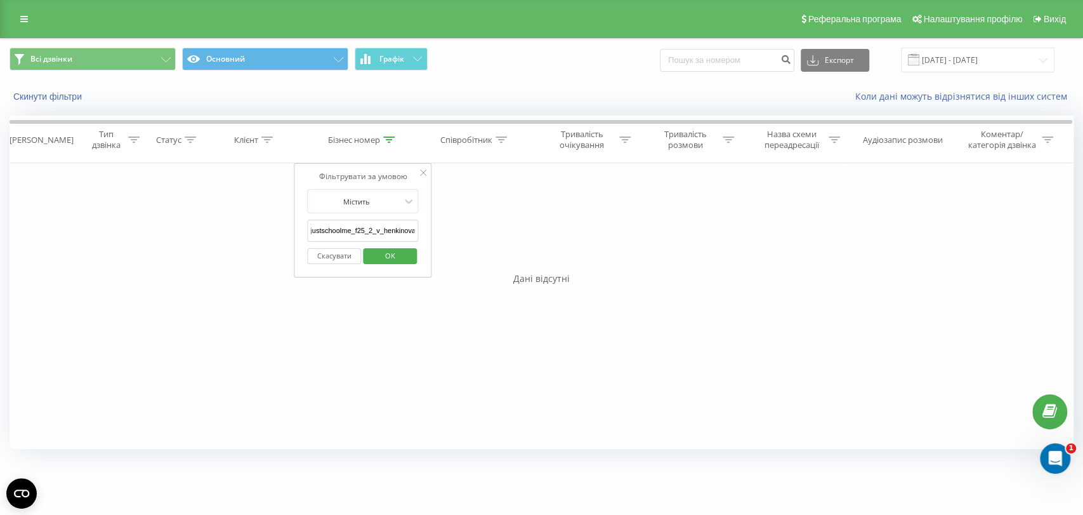
click at [410, 252] on button "OK" at bounding box center [390, 256] width 54 height 16
click at [402, 136] on div "Бізнес номер" at bounding box center [363, 140] width 108 height 11
click at [388, 138] on icon at bounding box center [388, 139] width 11 height 6
click at [388, 142] on icon at bounding box center [388, 139] width 11 height 6
click at [390, 227] on input "justschoolme_f25_2_v_henkinova" at bounding box center [363, 231] width 112 height 22
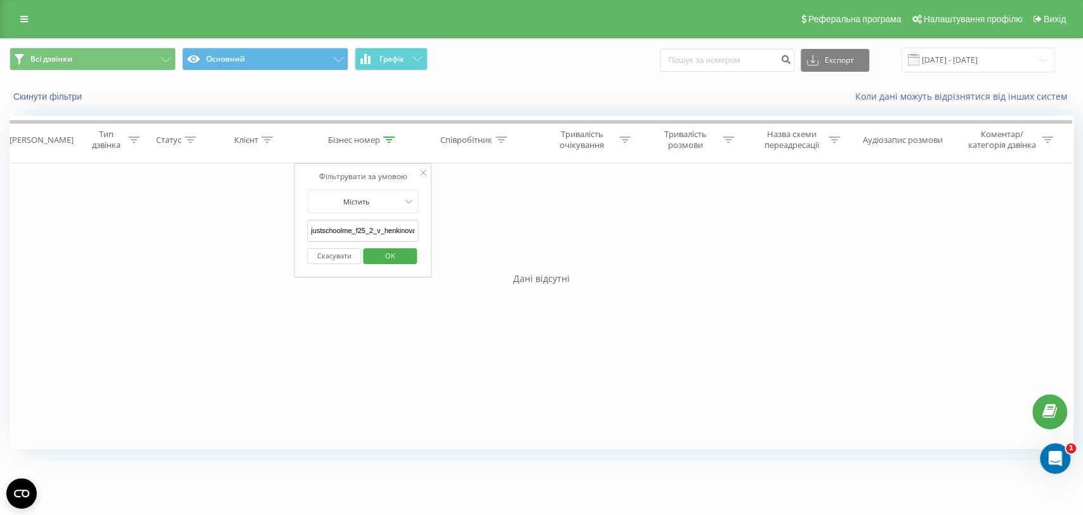
click at [390, 227] on input "justschoolme_f25_2_v_henkinova" at bounding box center [363, 231] width 112 height 22
click at [401, 250] on span "OK" at bounding box center [390, 256] width 36 height 20
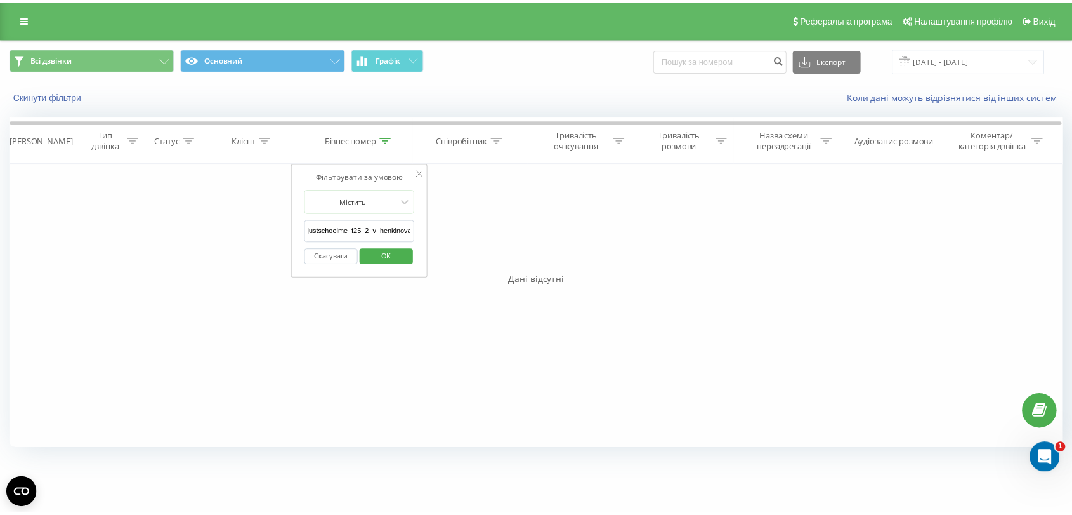
scroll to position [0, 0]
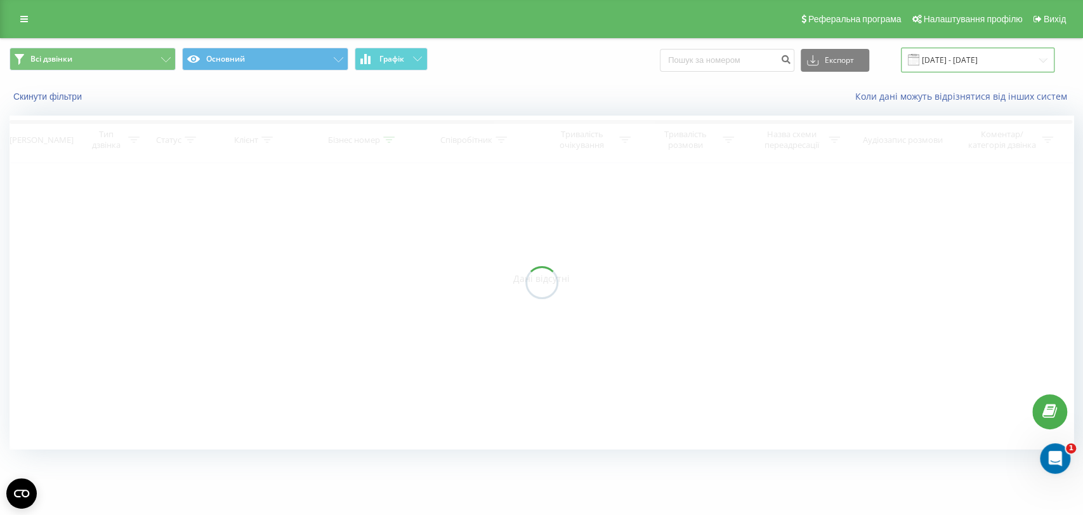
click at [969, 54] on input "[DATE] - [DATE]" at bounding box center [978, 60] width 154 height 25
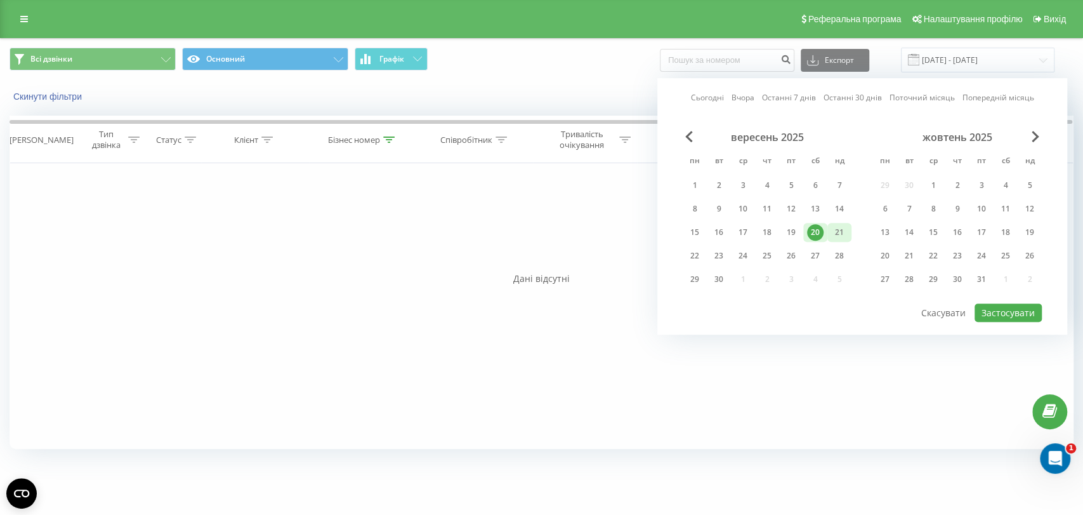
click at [838, 232] on div "21" at bounding box center [839, 232] width 16 height 16
click at [995, 306] on button "Застосувати" at bounding box center [1008, 312] width 67 height 18
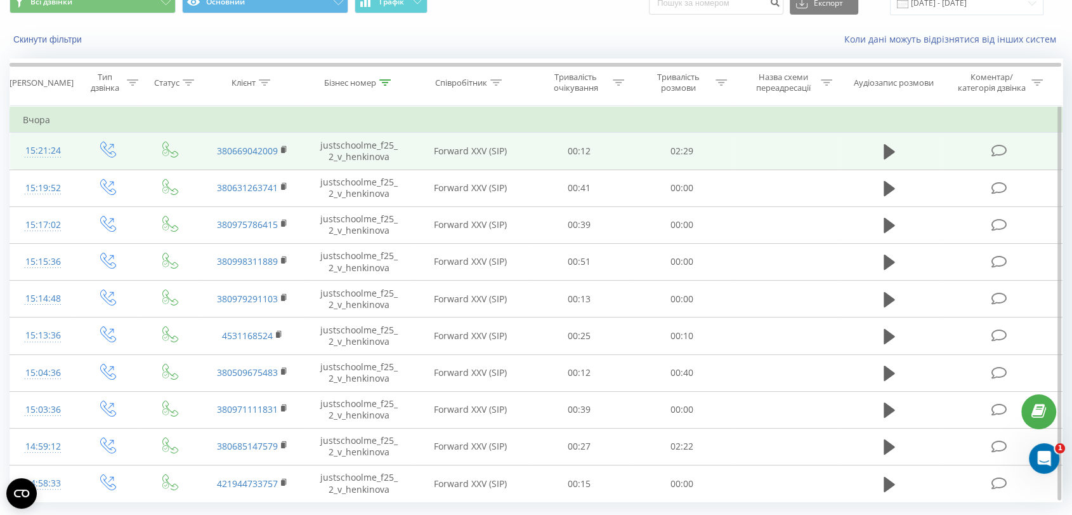
scroll to position [91, 0]
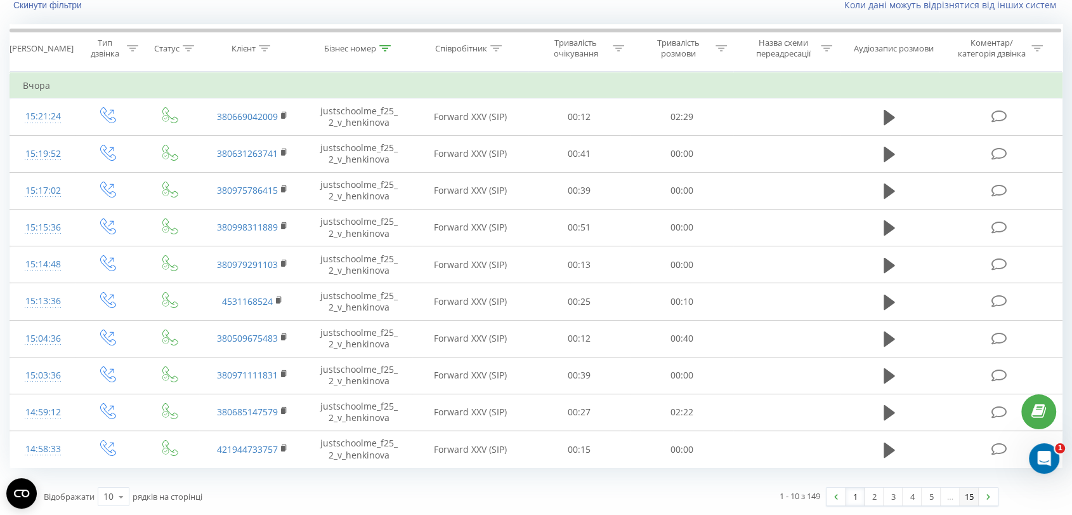
click at [965, 495] on link "15" at bounding box center [969, 496] width 19 height 18
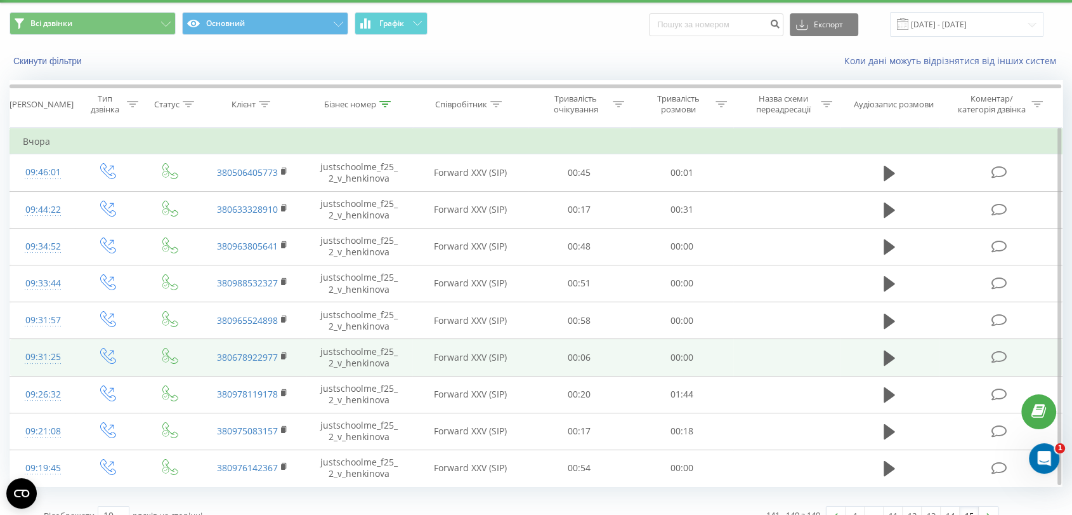
scroll to position [54, 0]
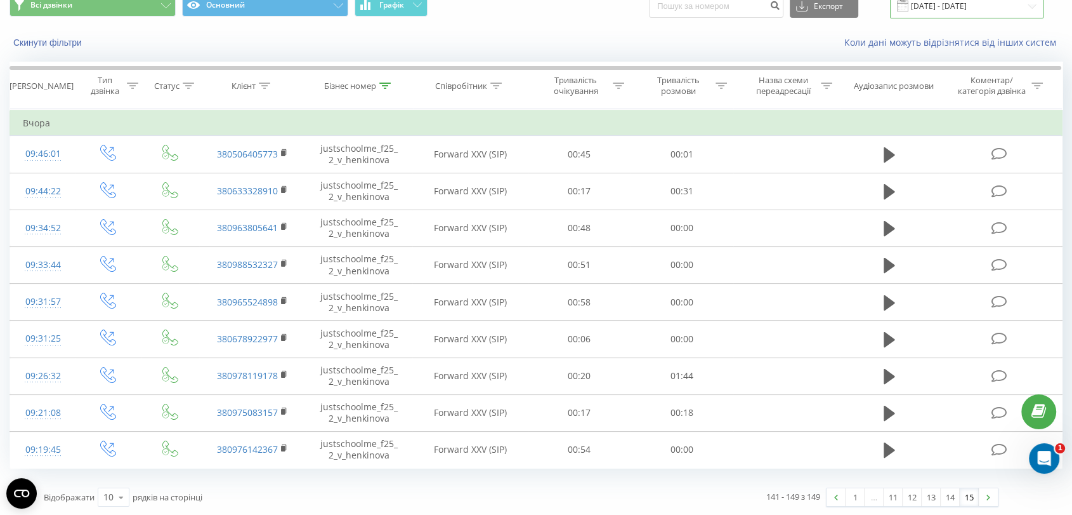
click at [966, 1] on input "[DATE] - [DATE]" at bounding box center [967, 6] width 154 height 25
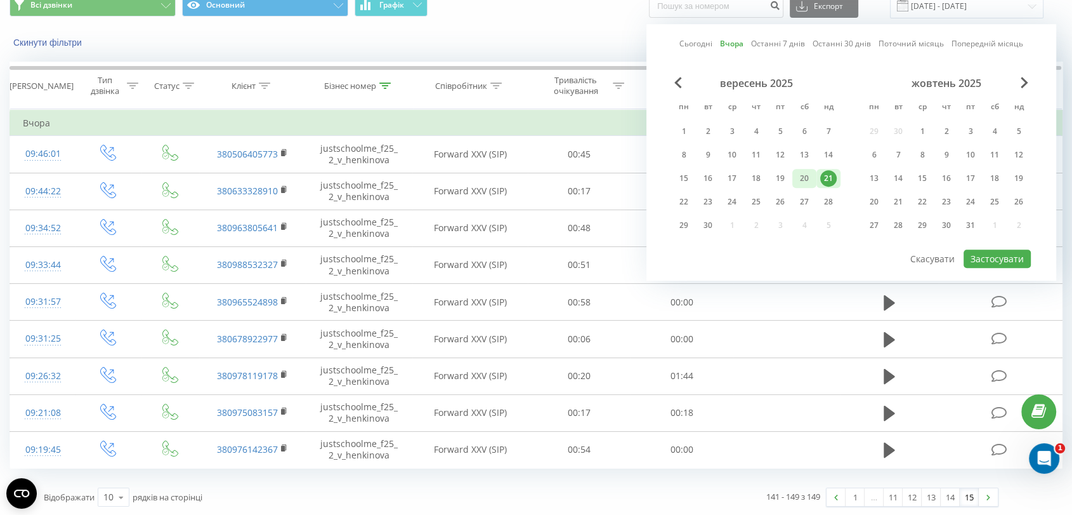
click at [803, 181] on div "20" at bounding box center [804, 178] width 16 height 16
click at [1005, 252] on button "Застосувати" at bounding box center [997, 258] width 67 height 18
type input "[DATE] - [DATE]"
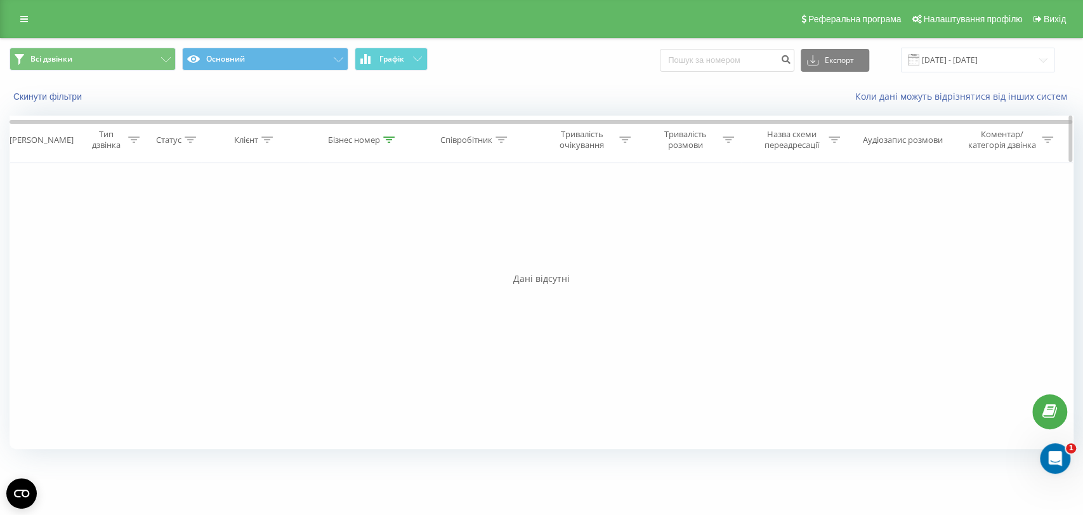
click at [397, 135] on div "Бізнес номер" at bounding box center [363, 140] width 108 height 11
click at [383, 138] on icon at bounding box center [388, 139] width 11 height 6
click at [387, 135] on div at bounding box center [388, 140] width 11 height 11
click at [384, 234] on input "justschoolme_f25_2_v_henkinova" at bounding box center [363, 231] width 112 height 22
click at [384, 233] on input "justschoolme_f25_2_v_henkinova" at bounding box center [363, 231] width 112 height 22
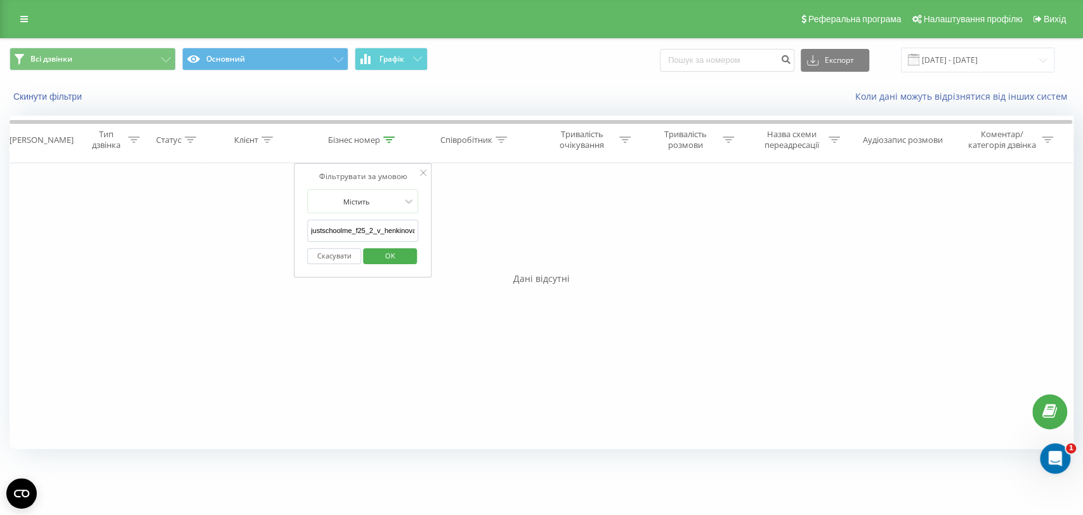
paste input "1_m_vovchok"
type input "justschoolme_f25_1_m_vovchok"
click at [391, 250] on span "OK" at bounding box center [390, 256] width 36 height 20
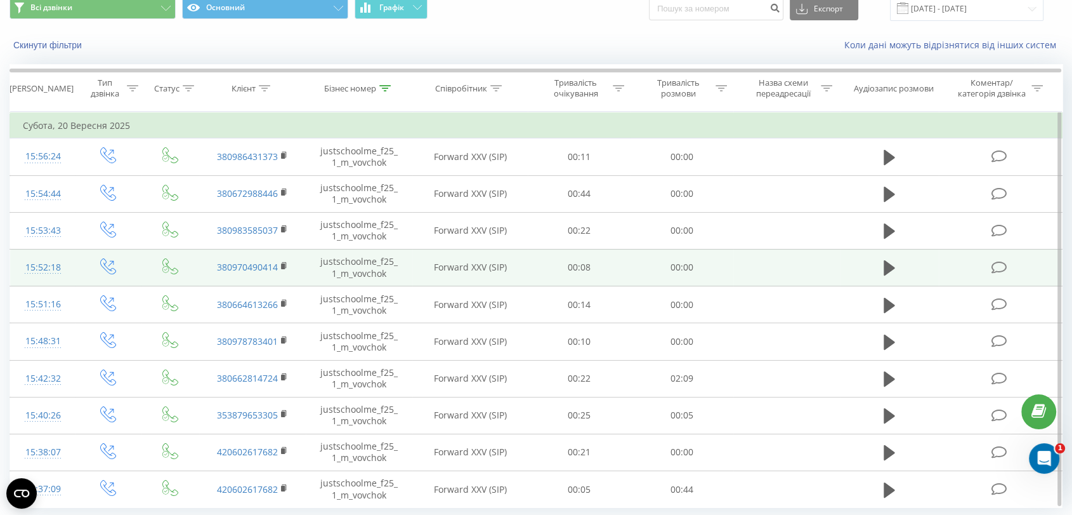
scroll to position [91, 0]
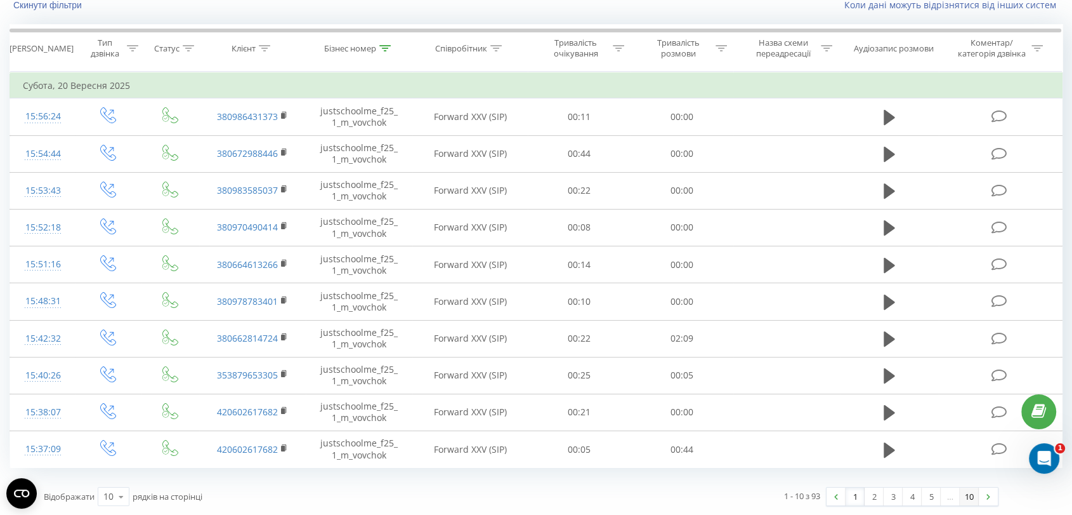
click at [974, 499] on link "10" at bounding box center [969, 496] width 19 height 18
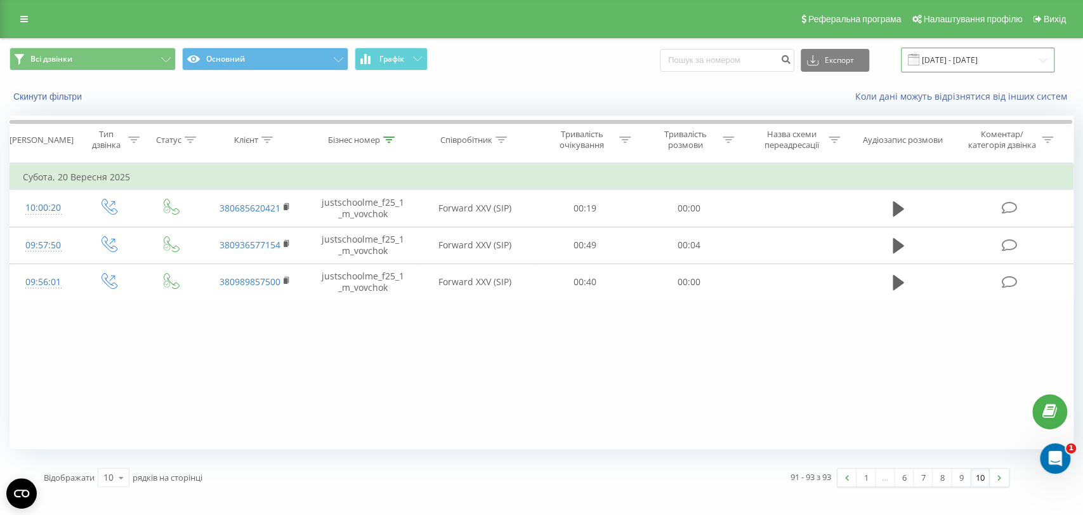
drag, startPoint x: 979, startPoint y: 64, endPoint x: 971, endPoint y: 70, distance: 10.4
click at [978, 64] on input "[DATE] - [DATE]" at bounding box center [978, 60] width 154 height 25
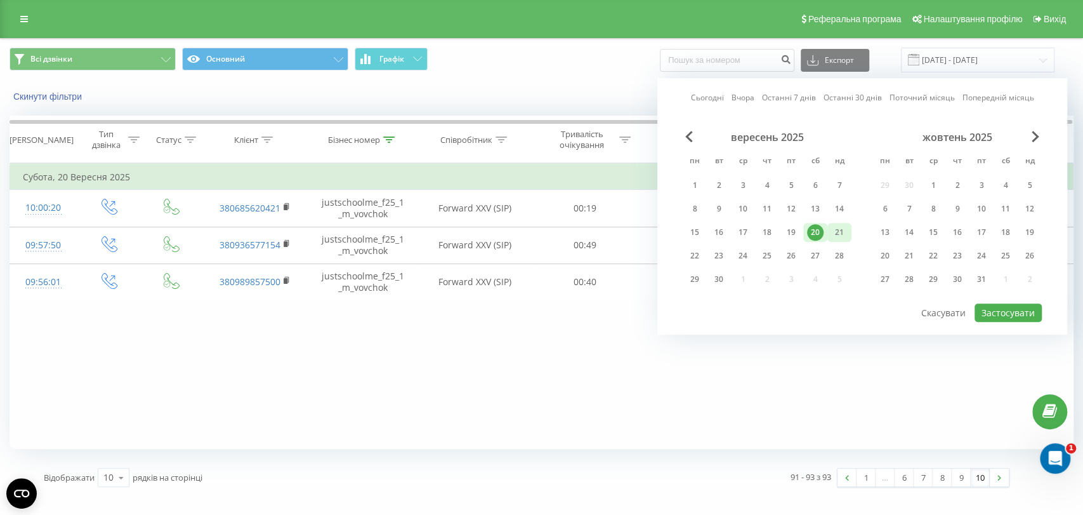
click at [834, 230] on div "21" at bounding box center [839, 232] width 16 height 16
click at [984, 306] on button "Застосувати" at bounding box center [1008, 312] width 67 height 18
type input "[DATE] - [DATE]"
